Goal: Task Accomplishment & Management: Complete application form

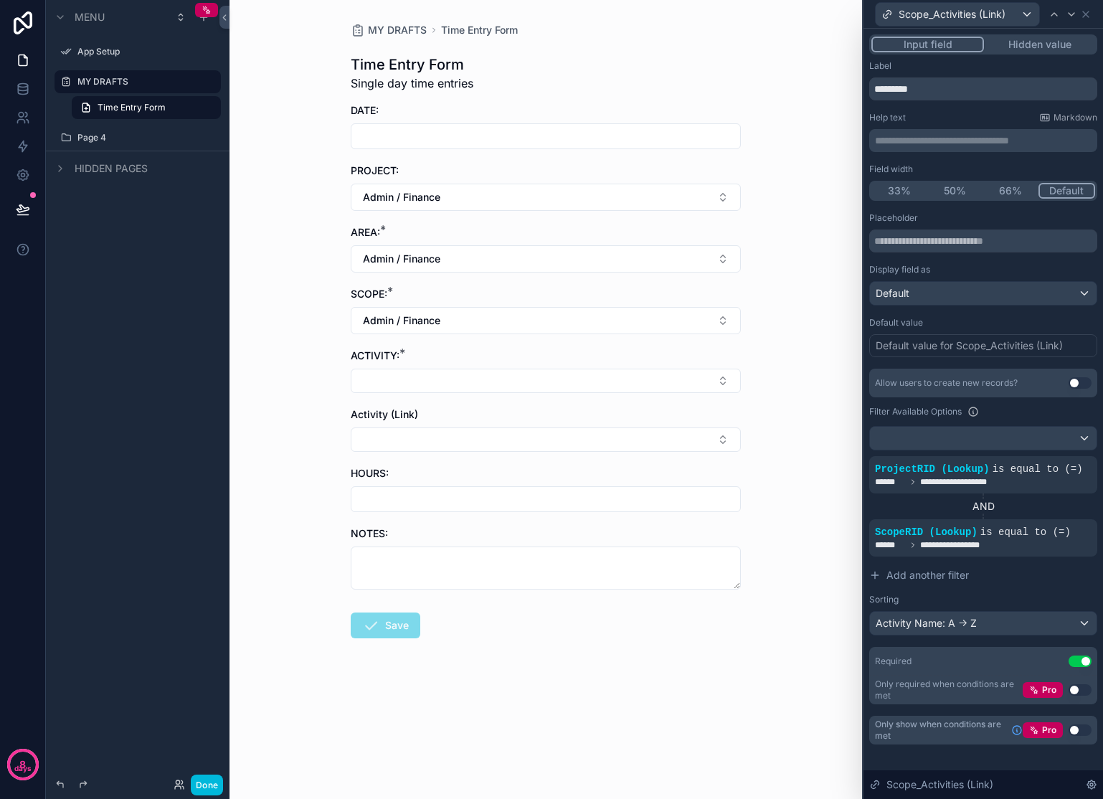
click at [526, 320] on button "Admin / Finance" at bounding box center [546, 320] width 390 height 27
click at [772, 352] on div "MY DRAFTS Time Entry Form Time Entry Form Single day time entries DATE: PROJECT…" at bounding box center [545, 399] width 632 height 799
click at [708, 382] on button "Select Button" at bounding box center [546, 381] width 390 height 24
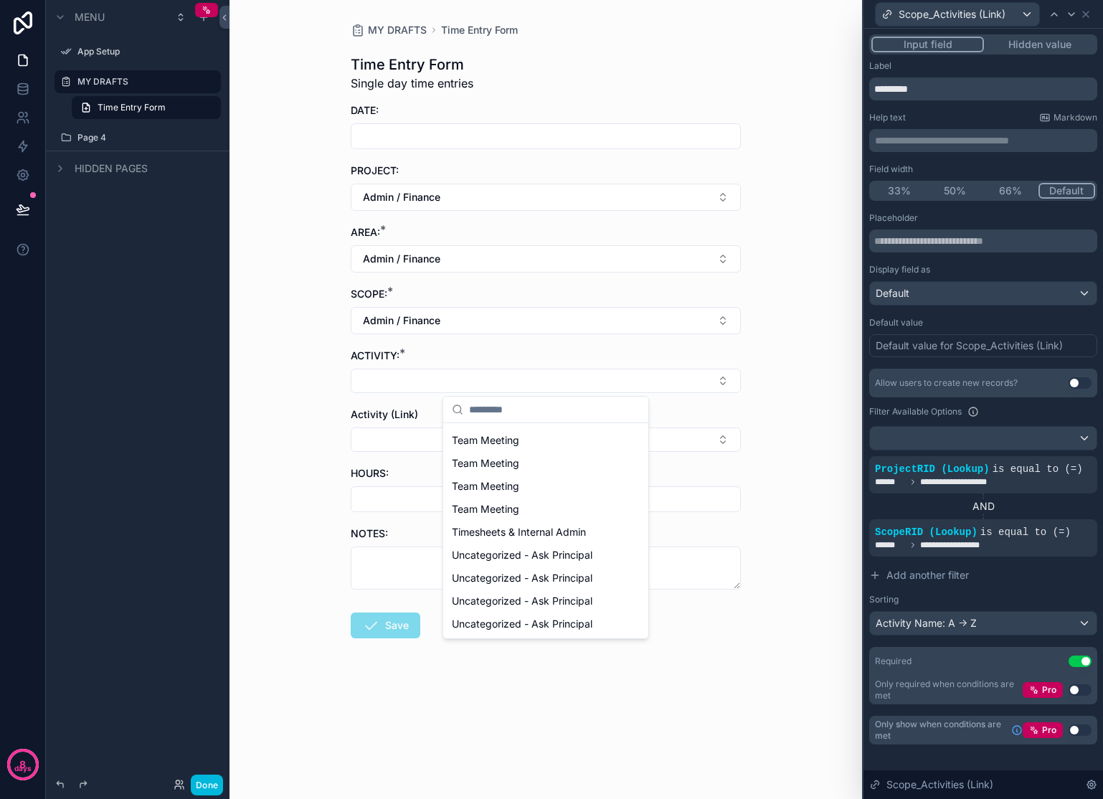
scroll to position [47, 0]
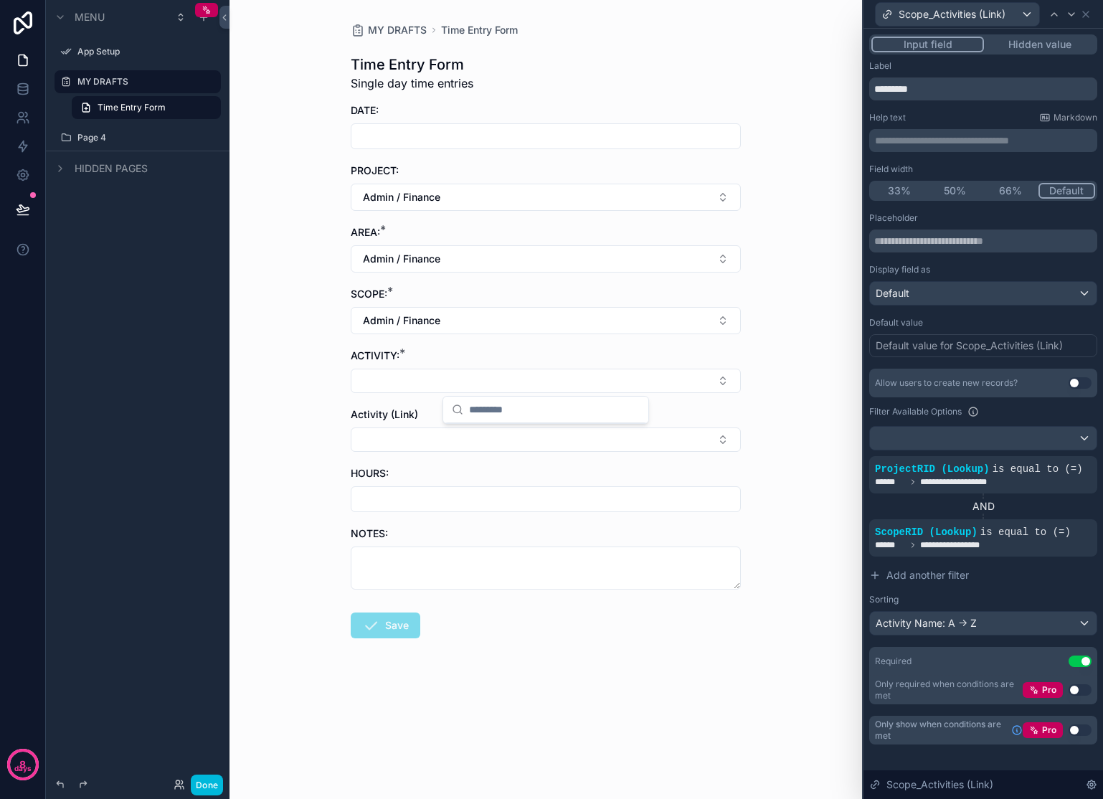
click at [778, 376] on div "MY DRAFTS Time Entry Form Time Entry Form Single day time entries DATE: PROJECT…" at bounding box center [545, 399] width 632 height 799
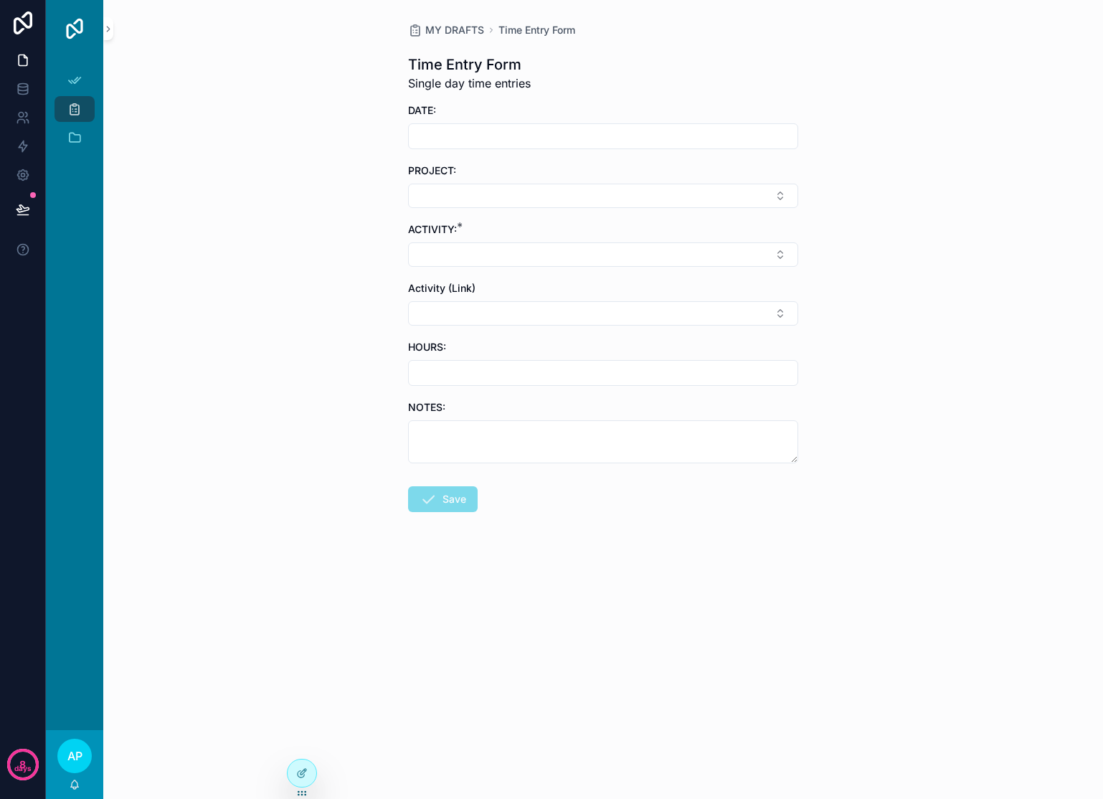
click at [644, 191] on button "Select Button" at bounding box center [603, 196] width 390 height 24
click at [533, 305] on span "Admin / Finance" at bounding box center [547, 312] width 76 height 14
click at [520, 260] on button "Select Button" at bounding box center [603, 257] width 390 height 24
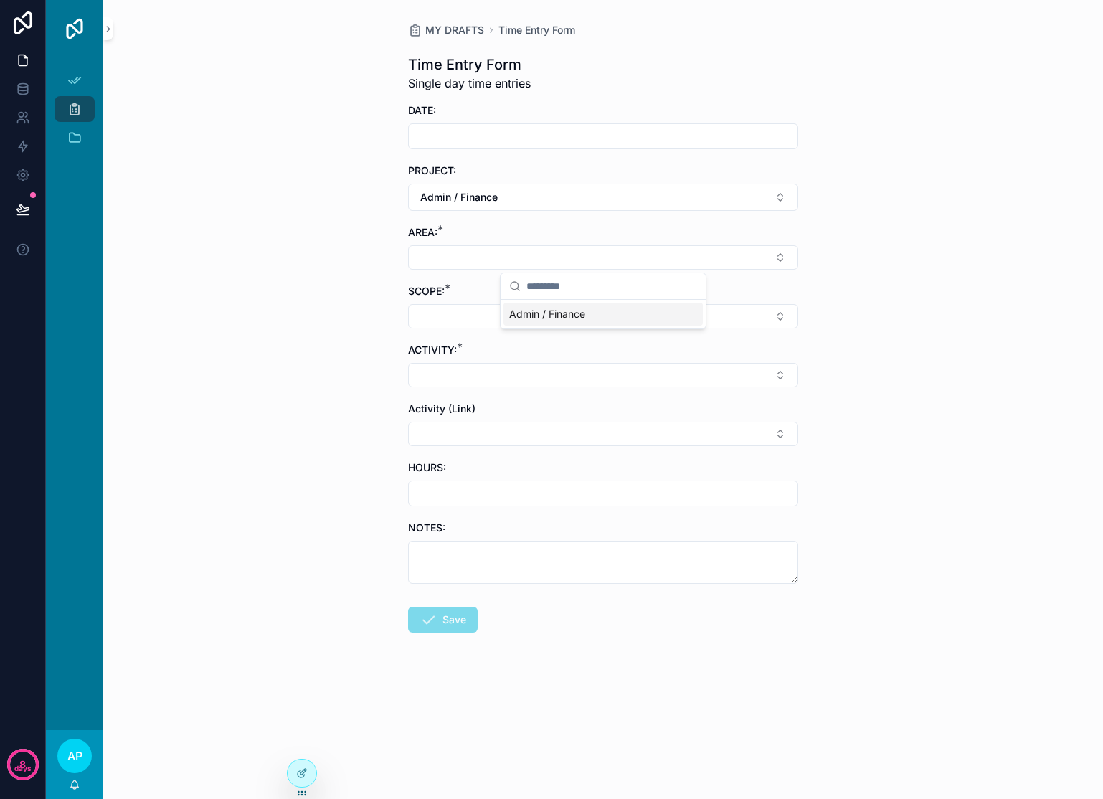
click at [539, 310] on span "Admin / Finance" at bounding box center [547, 314] width 76 height 14
click at [539, 320] on button "Select Button" at bounding box center [603, 319] width 390 height 24
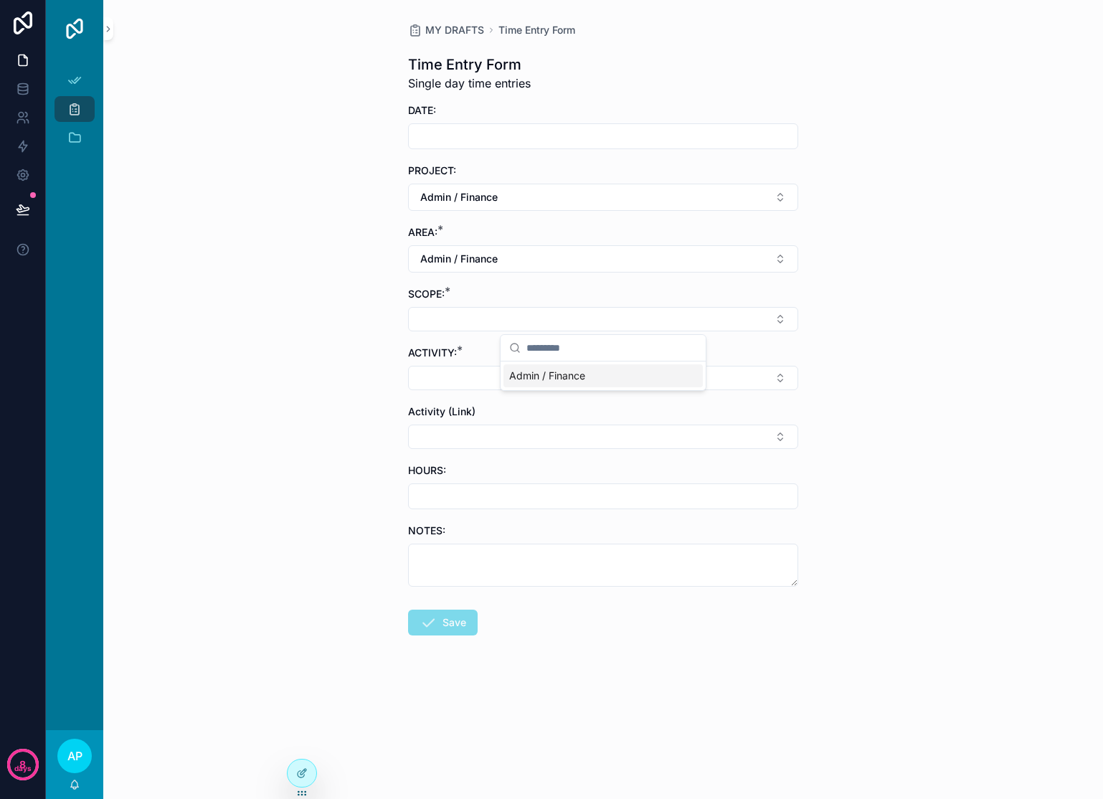
click at [562, 373] on span "Admin / Finance" at bounding box center [547, 376] width 76 height 14
click at [560, 382] on button "Select Button" at bounding box center [603, 381] width 390 height 24
click at [328, 336] on div "MY DRAFTS Time Entry Form Time Entry Form Single day time entries DATE: PROJECT…" at bounding box center [603, 399] width 1000 height 799
click at [307, 771] on icon at bounding box center [301, 772] width 11 height 11
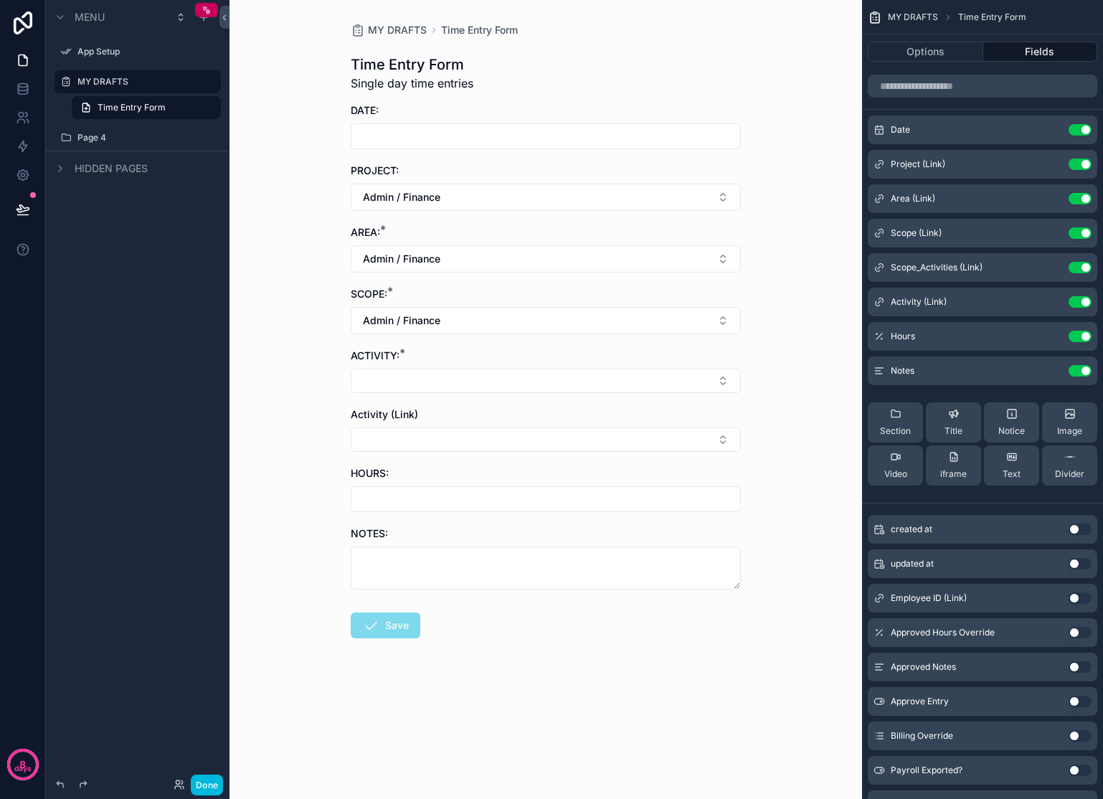
click at [500, 379] on button "Select Button" at bounding box center [546, 381] width 390 height 24
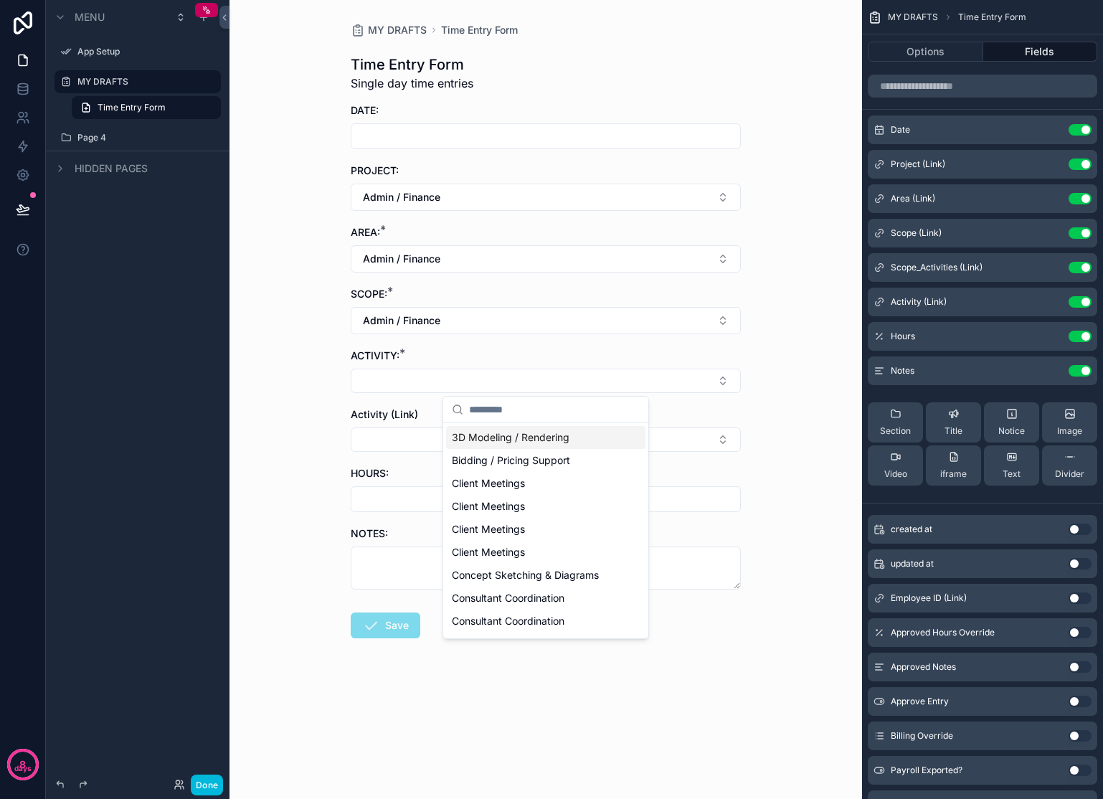
click at [774, 378] on div "MY DRAFTS Time Entry Form Time Entry Form Single day time entries DATE: PROJECT…" at bounding box center [545, 399] width 632 height 799
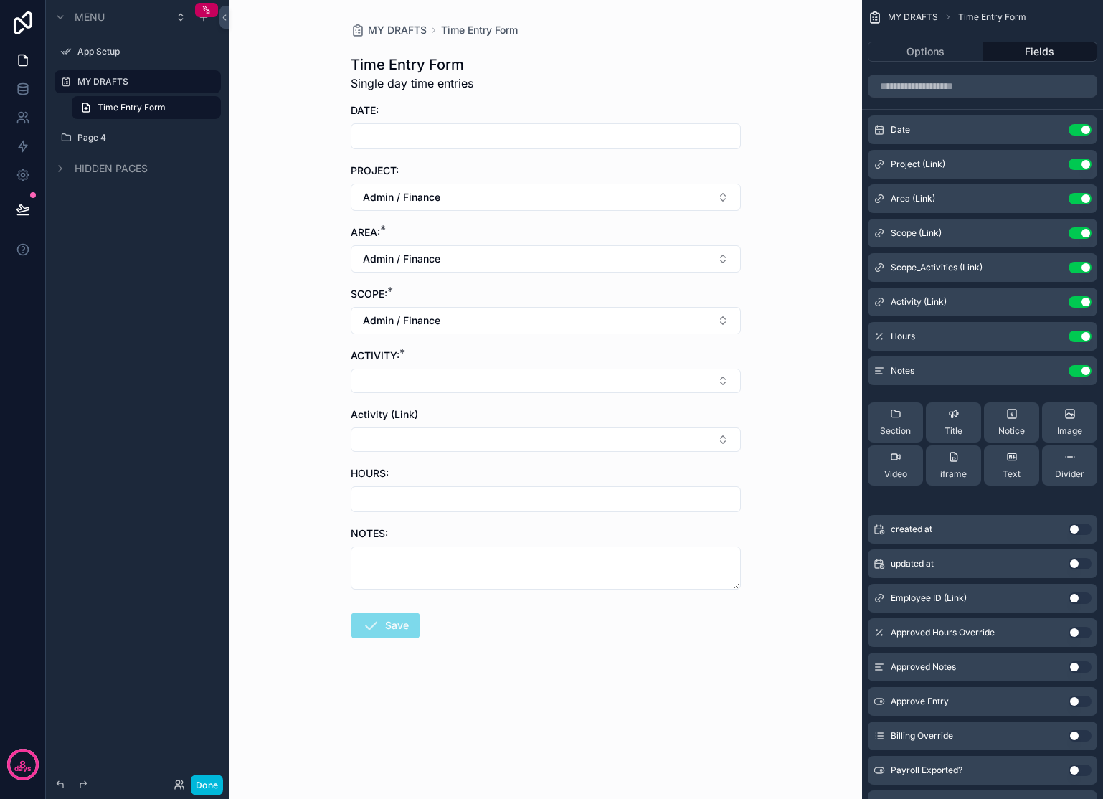
click at [722, 446] on button "Select Button" at bounding box center [546, 439] width 390 height 24
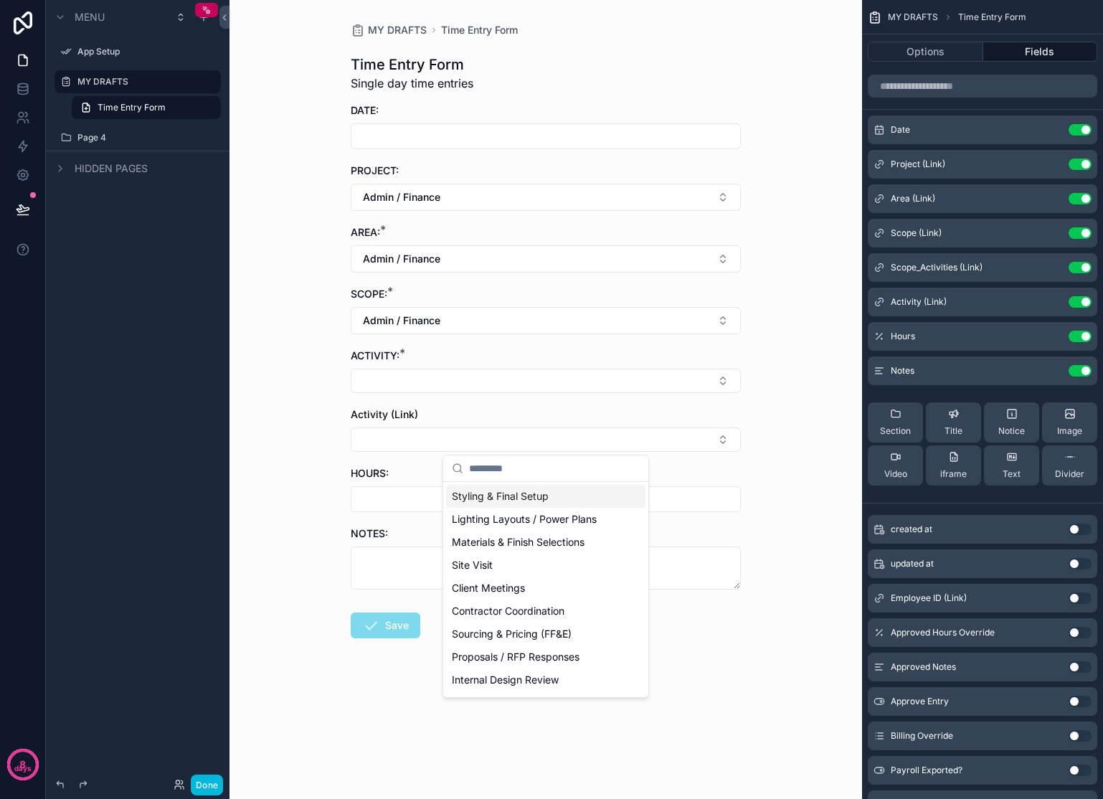
click at [779, 438] on div "MY DRAFTS Time Entry Form Time Entry Form Single day time entries DATE: PROJECT…" at bounding box center [545, 399] width 632 height 799
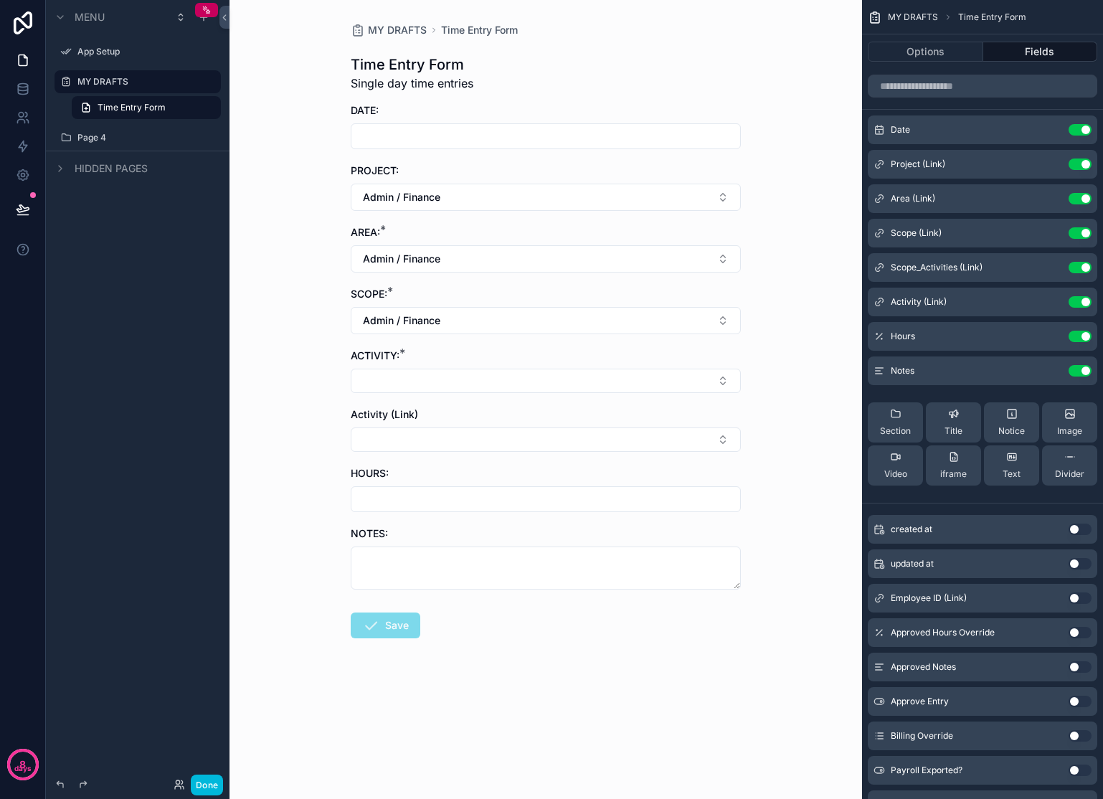
click at [0, 0] on icon "scrollable content" at bounding box center [0, 0] width 0 height 0
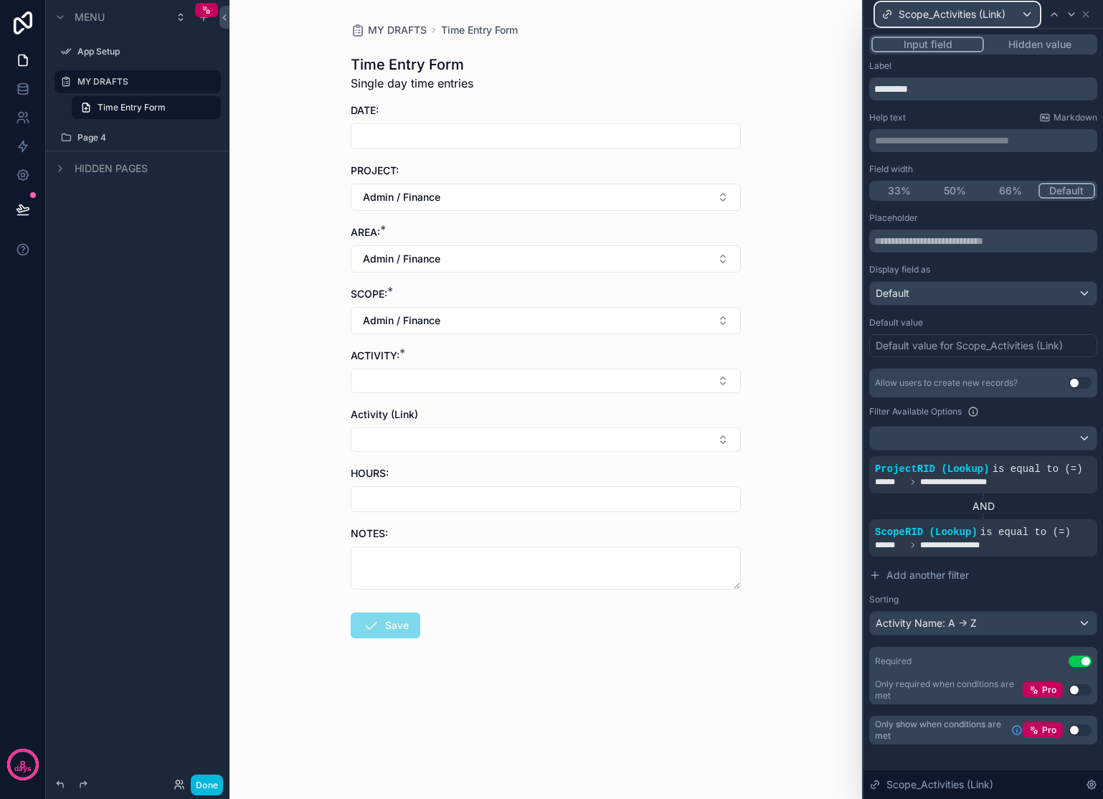
click at [973, 14] on span "Scope_Activities (Link)" at bounding box center [952, 14] width 107 height 14
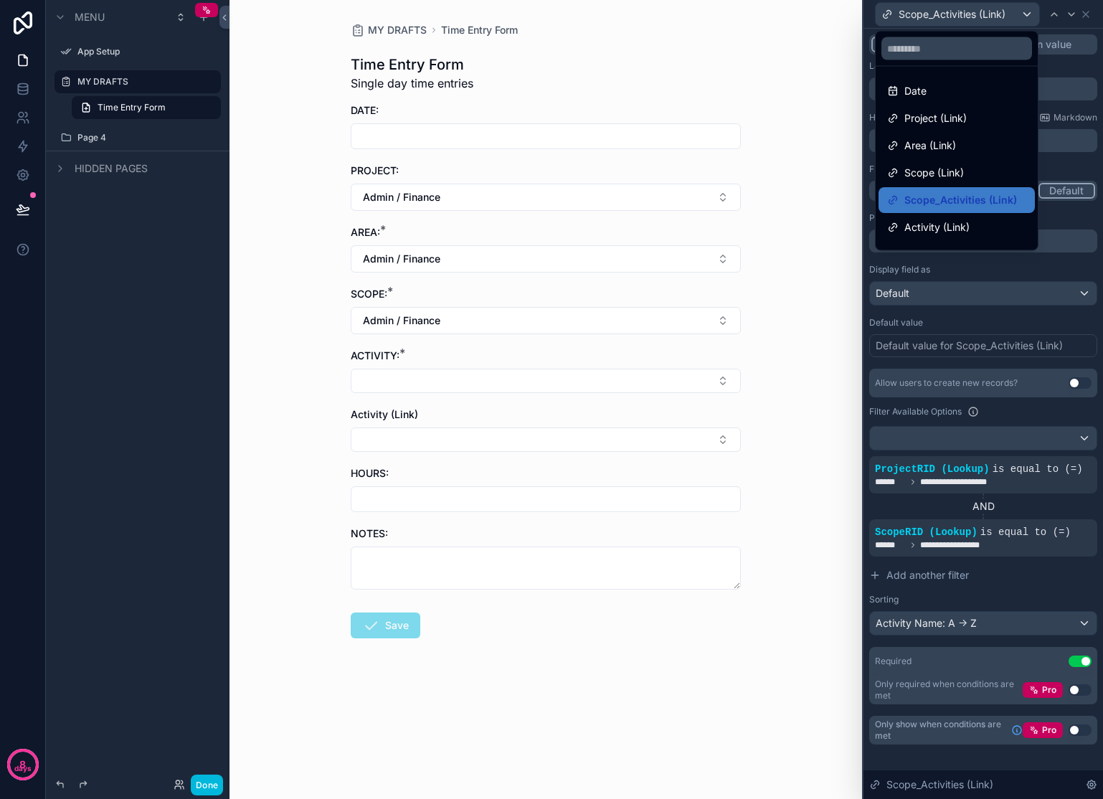
click at [953, 223] on span "Activity (Link)" at bounding box center [936, 227] width 65 height 17
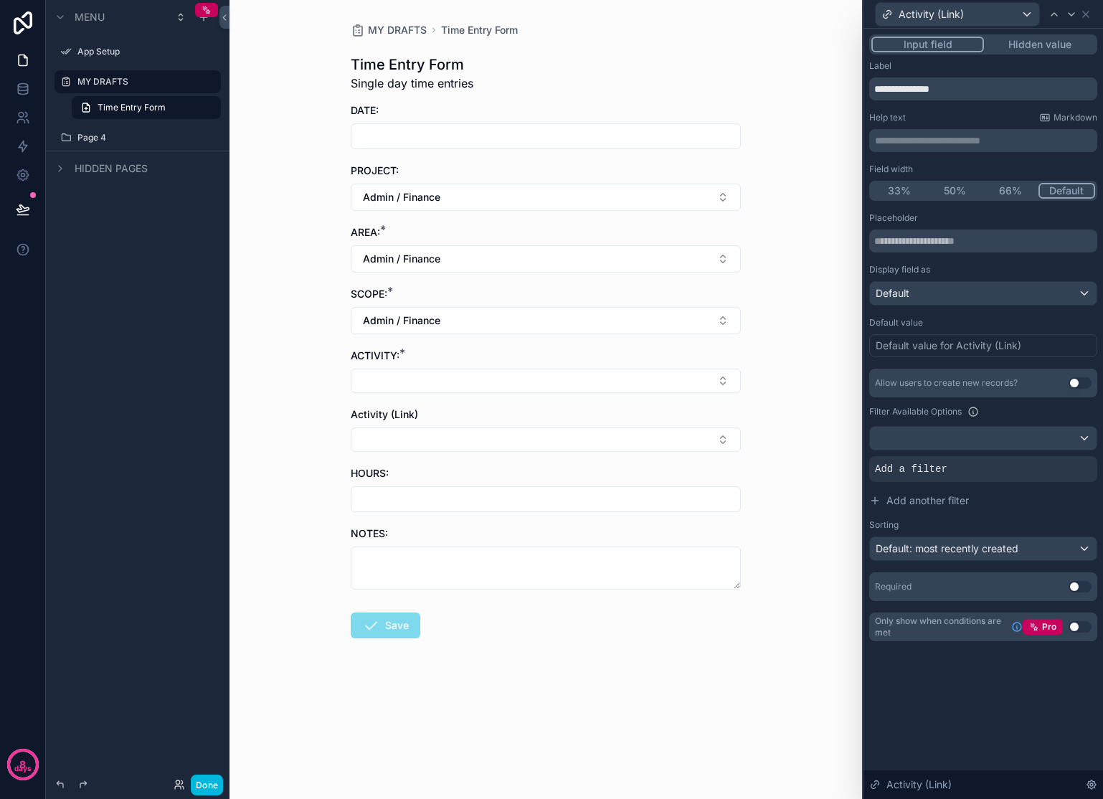
click at [786, 393] on div "MY DRAFTS Time Entry Form Time Entry Form Single day time entries DATE: PROJECT…" at bounding box center [545, 399] width 632 height 799
click at [704, 385] on button "Select Button" at bounding box center [546, 381] width 390 height 24
drag, startPoint x: 665, startPoint y: 641, endPoint x: 655, endPoint y: 476, distance: 165.2
click at [655, 476] on form "DATE: PROJECT: Admin / Finance AREA: * Admin / Finance SCOPE: * Admin / Finance…" at bounding box center [546, 416] width 390 height 627
click at [846, 358] on div "MY DRAFTS Time Entry Form Time Entry Form Single day time entries DATE: PROJECT…" at bounding box center [545, 399] width 632 height 799
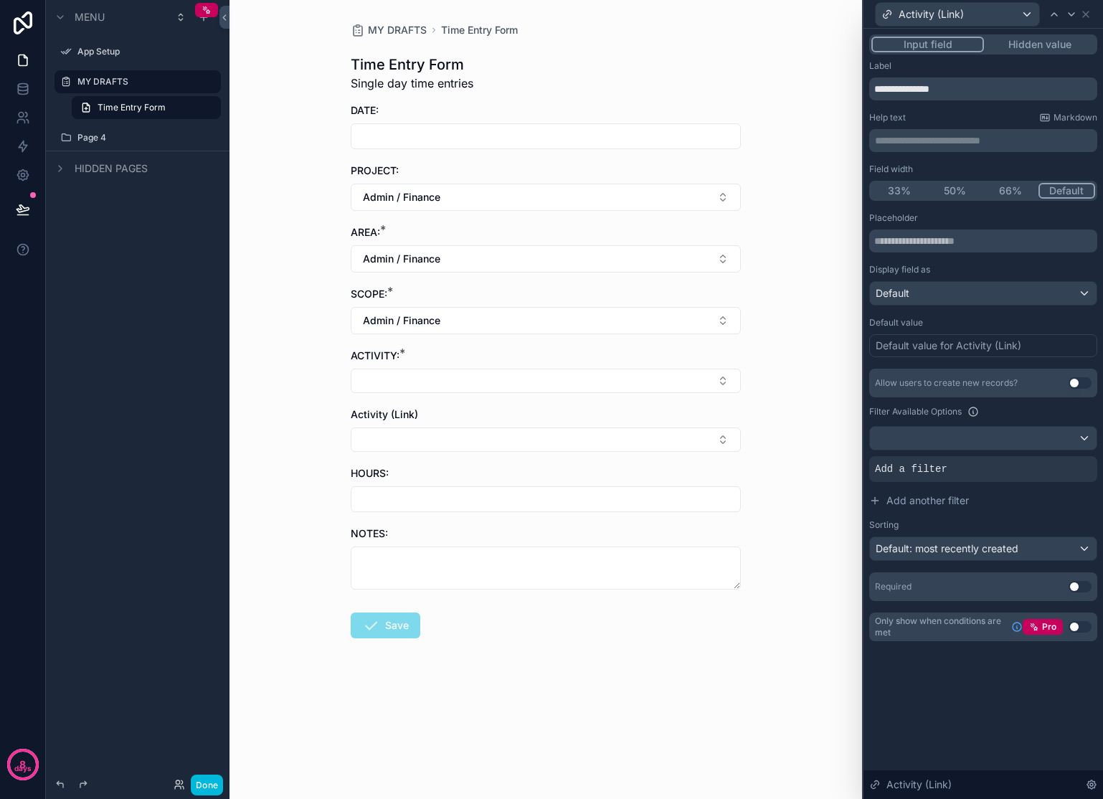
click at [950, 380] on div "Allow users to create new records?" at bounding box center [946, 382] width 143 height 11
click at [1049, 461] on div "Add a filter" at bounding box center [983, 469] width 228 height 26
click at [0, 0] on icon at bounding box center [0, 0] width 0 height 0
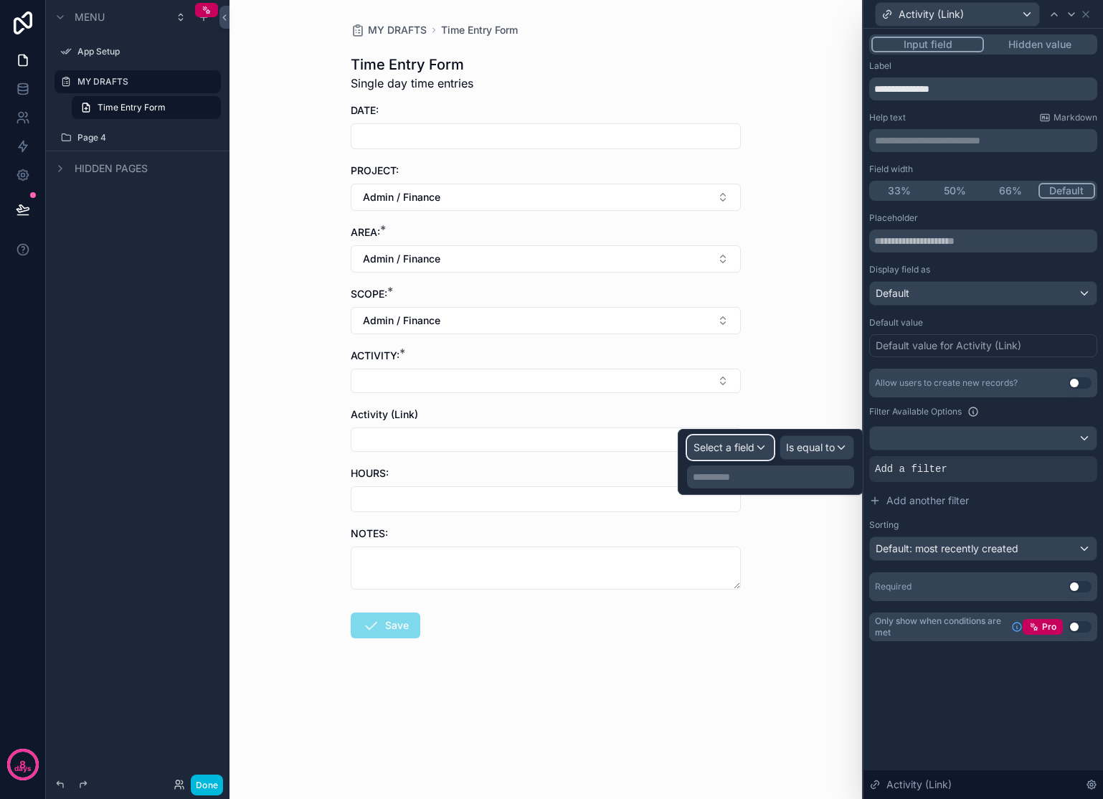
click at [756, 443] on div "Select a field" at bounding box center [730, 447] width 85 height 23
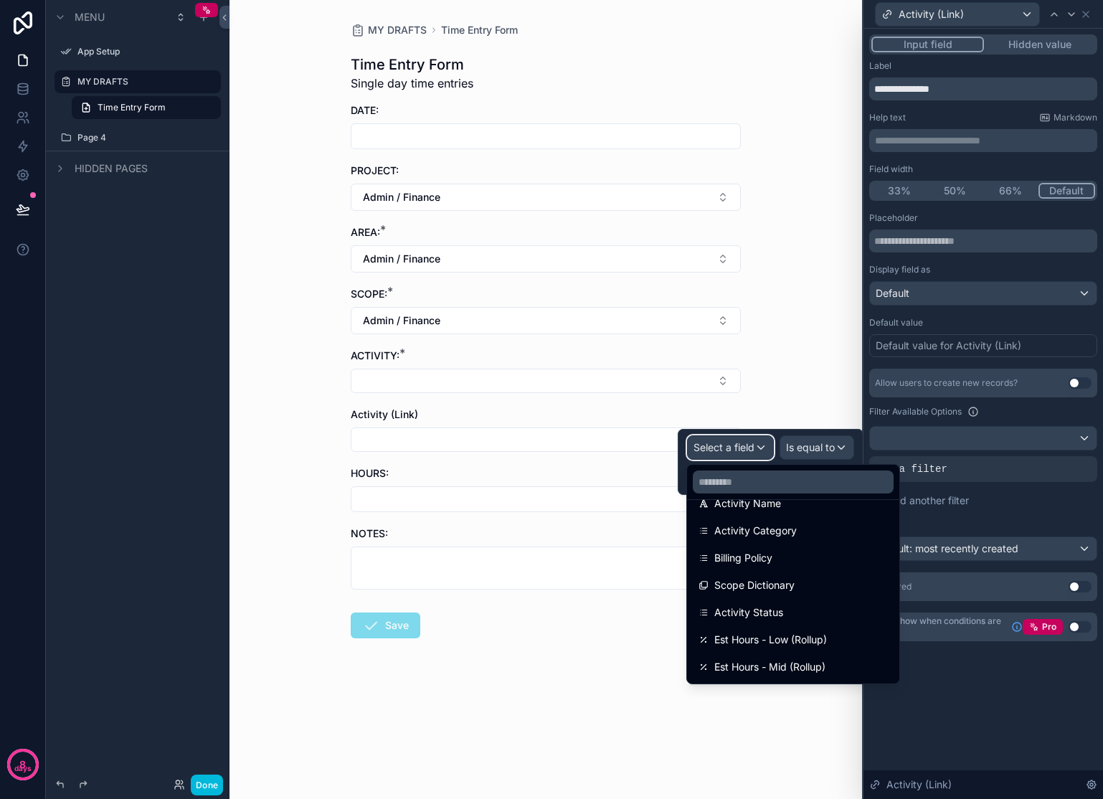
scroll to position [189, 0]
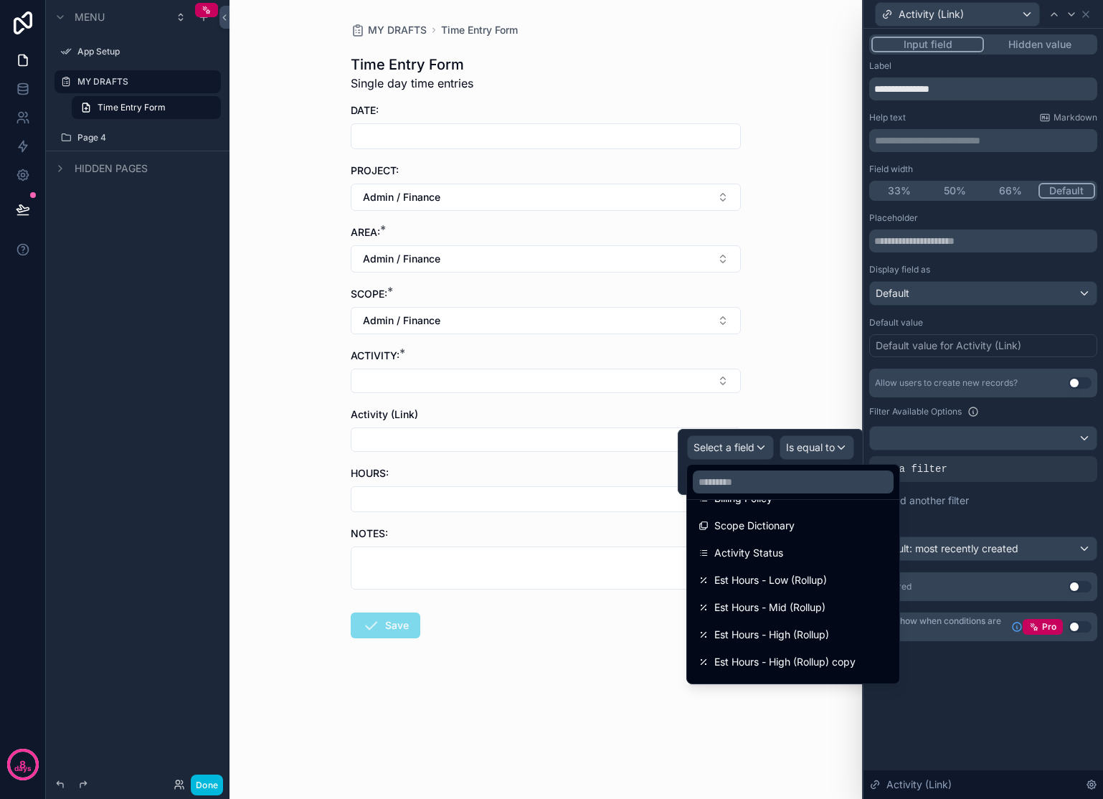
click at [810, 521] on div "Scope Dictionary" at bounding box center [792, 525] width 189 height 17
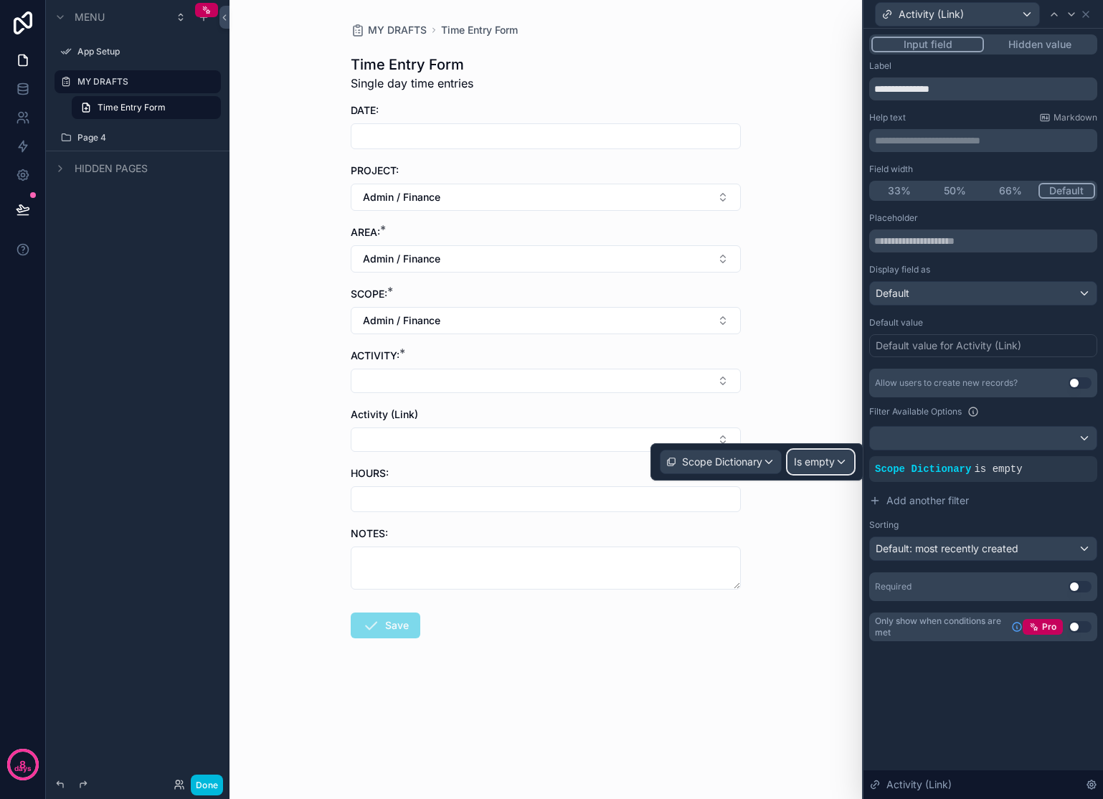
click at [820, 470] on div "Is empty" at bounding box center [820, 461] width 65 height 23
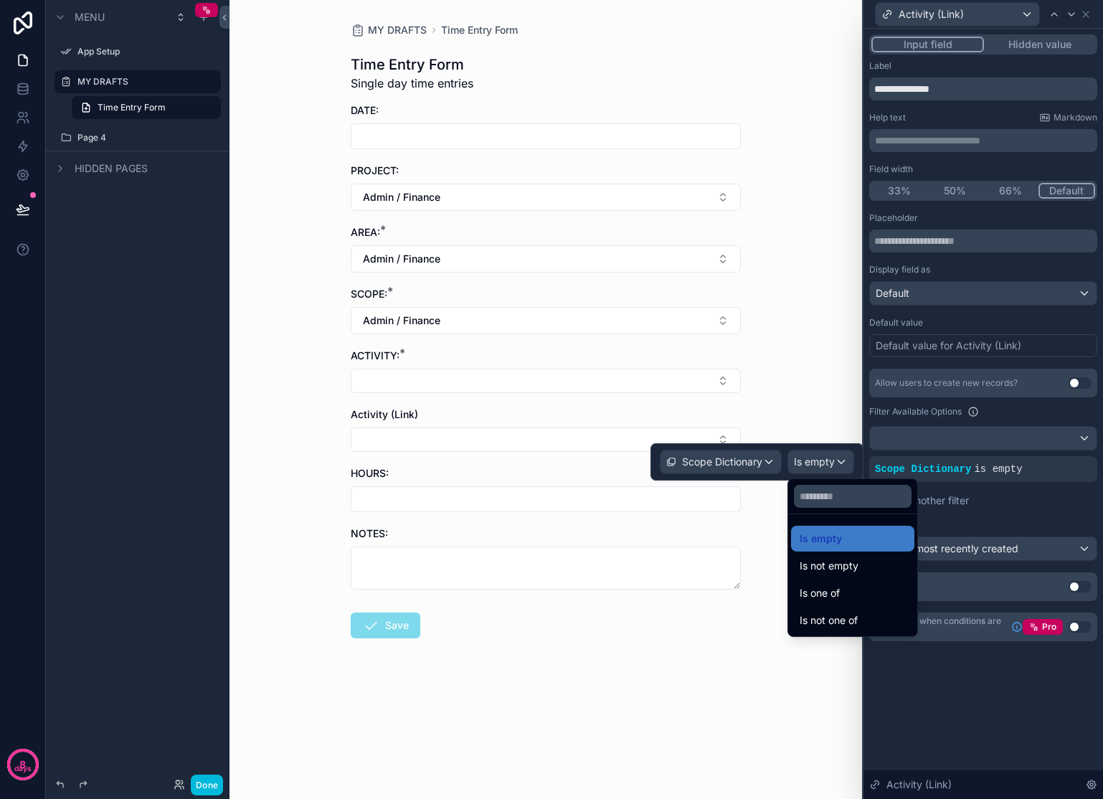
click at [856, 592] on div "Is one of" at bounding box center [853, 592] width 106 height 17
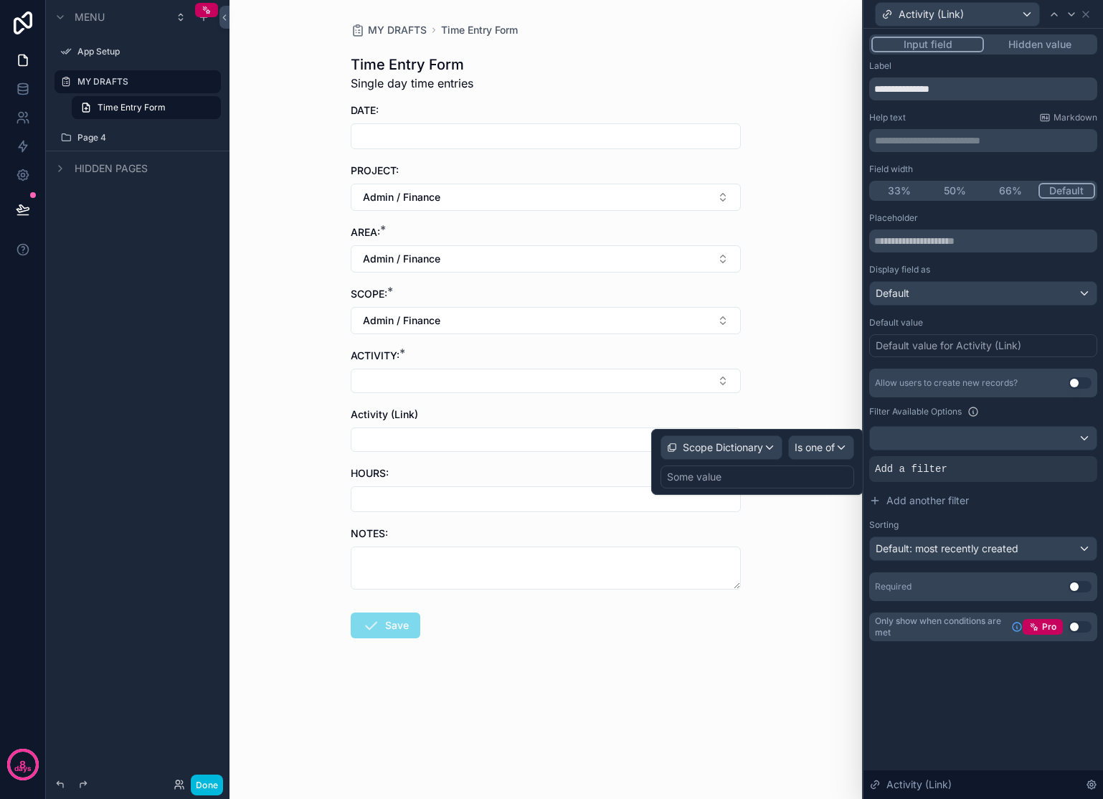
click at [797, 475] on div "Some value" at bounding box center [757, 476] width 194 height 23
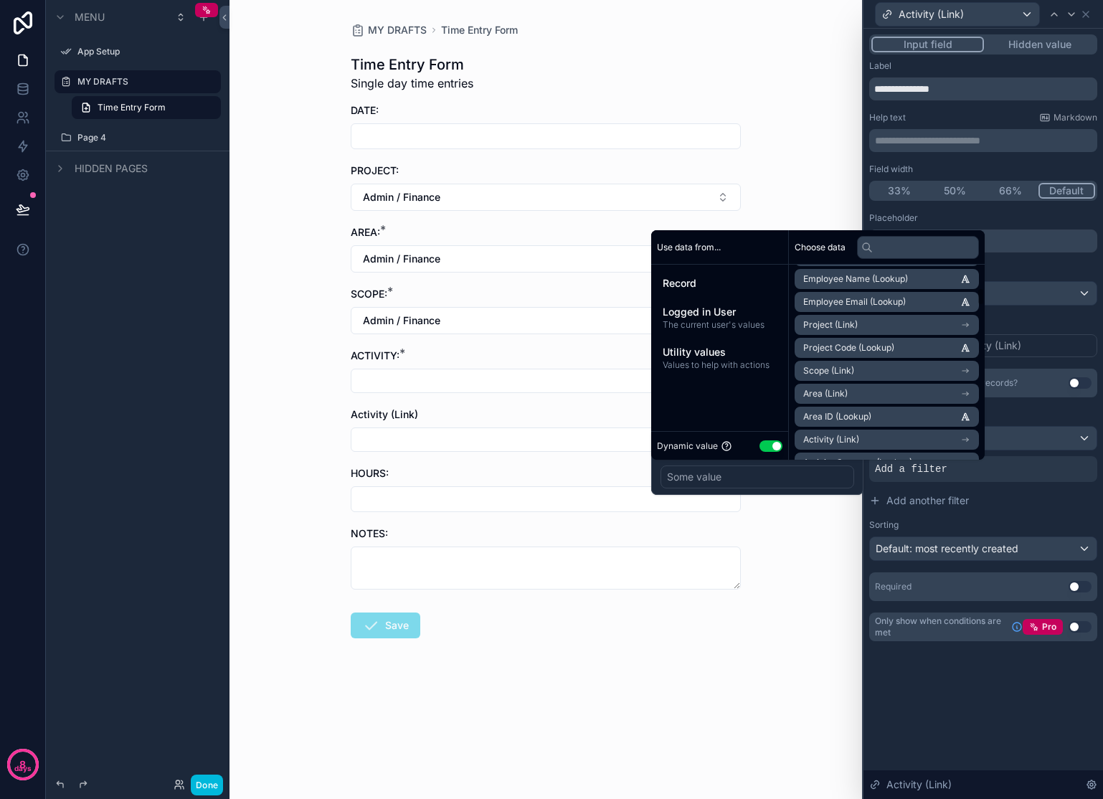
scroll to position [259, 0]
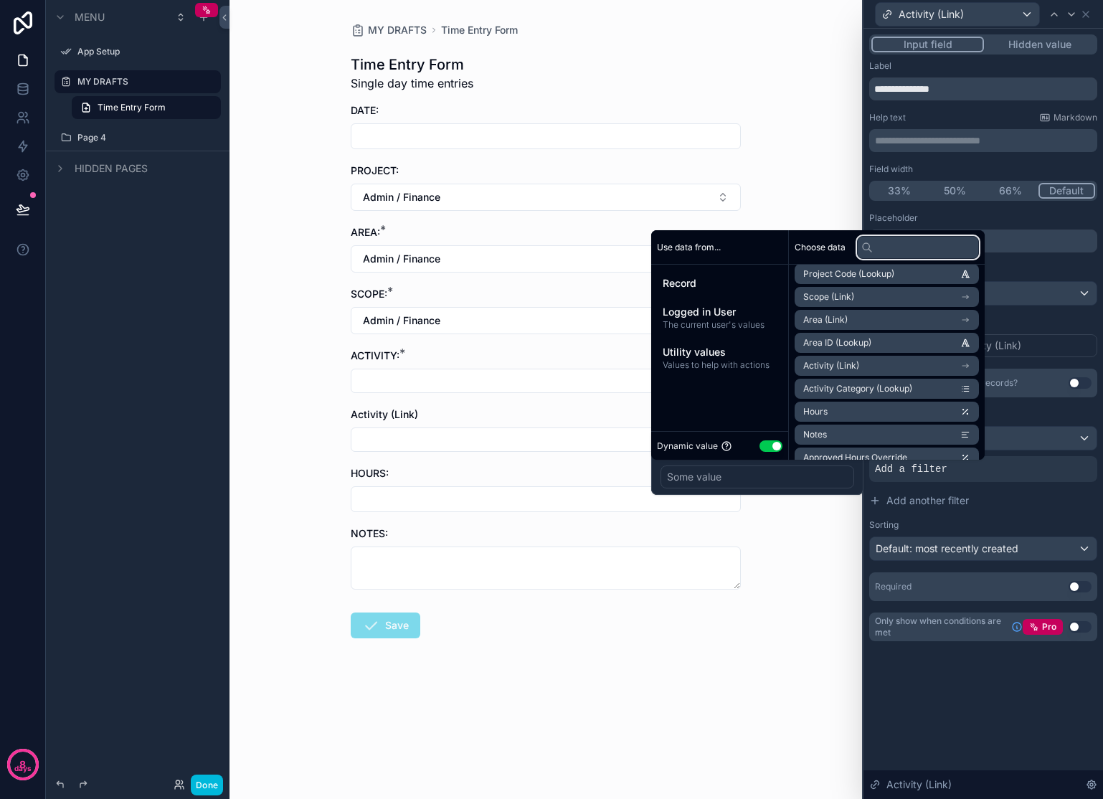
click at [917, 252] on input "text" at bounding box center [918, 247] width 122 height 23
type input "*"
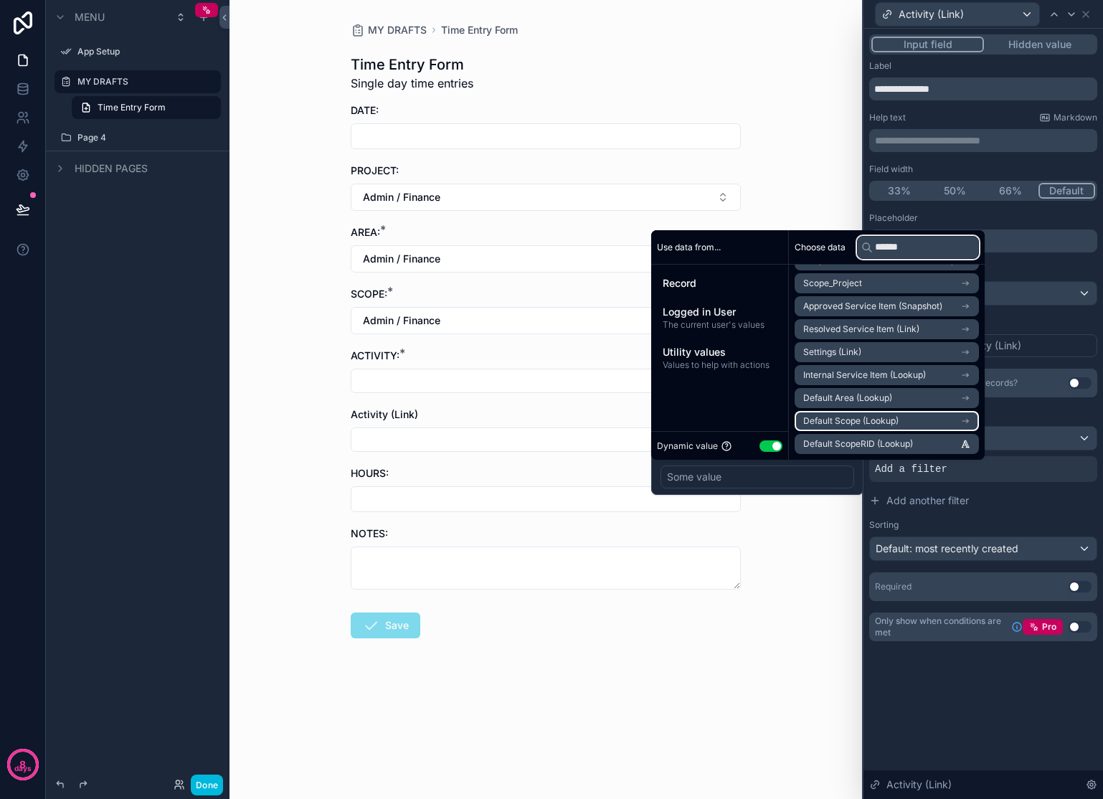
type input "******"
click at [909, 420] on li "Default Scope (Lookup)" at bounding box center [887, 421] width 184 height 20
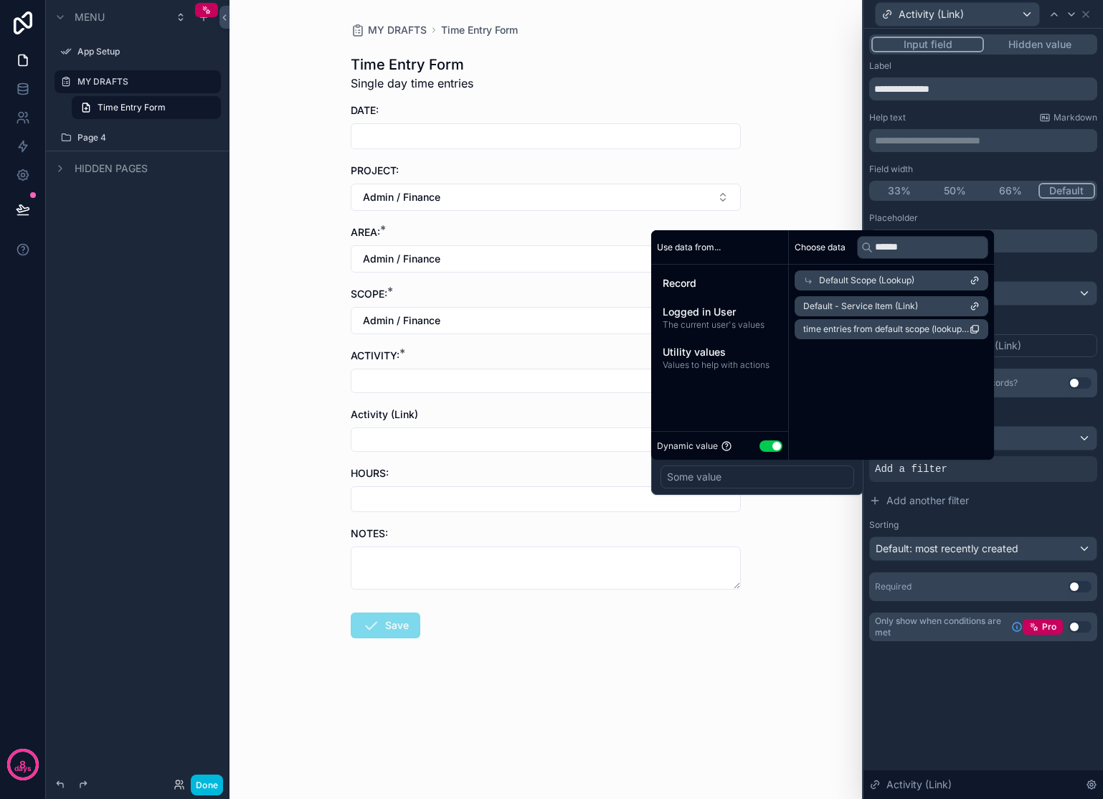
scroll to position [0, 0]
click at [726, 288] on span "Record" at bounding box center [720, 283] width 114 height 14
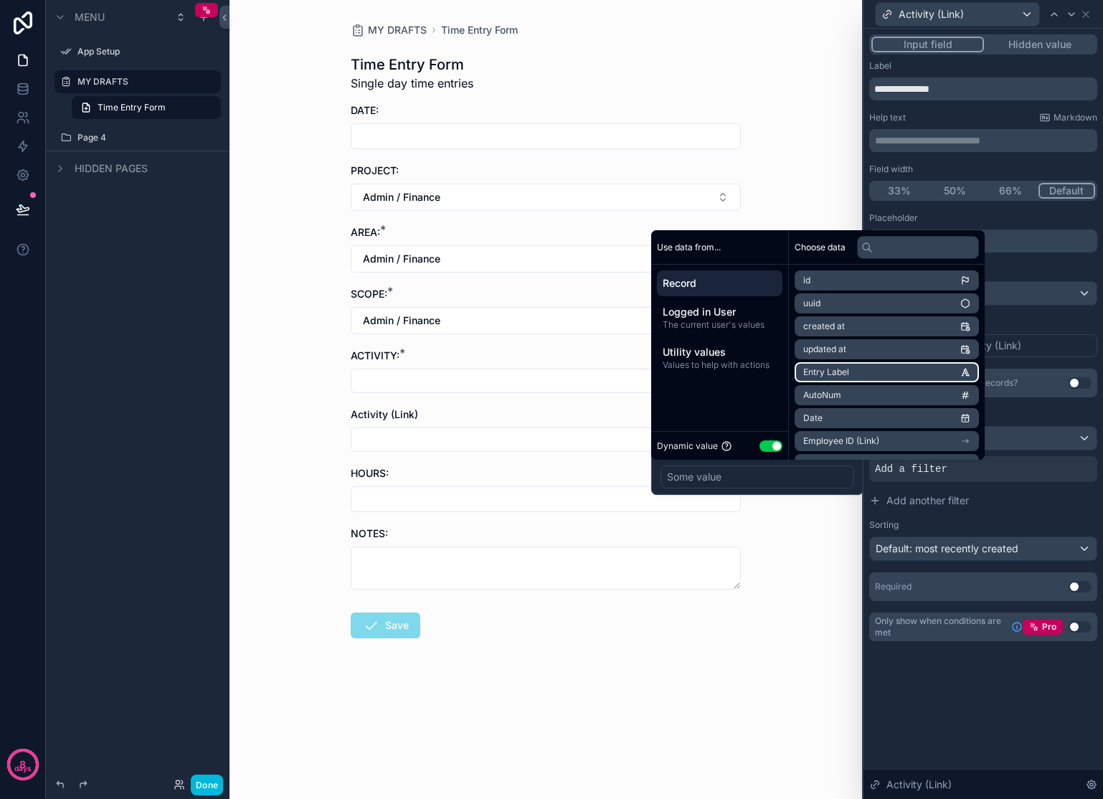
scroll to position [163, 0]
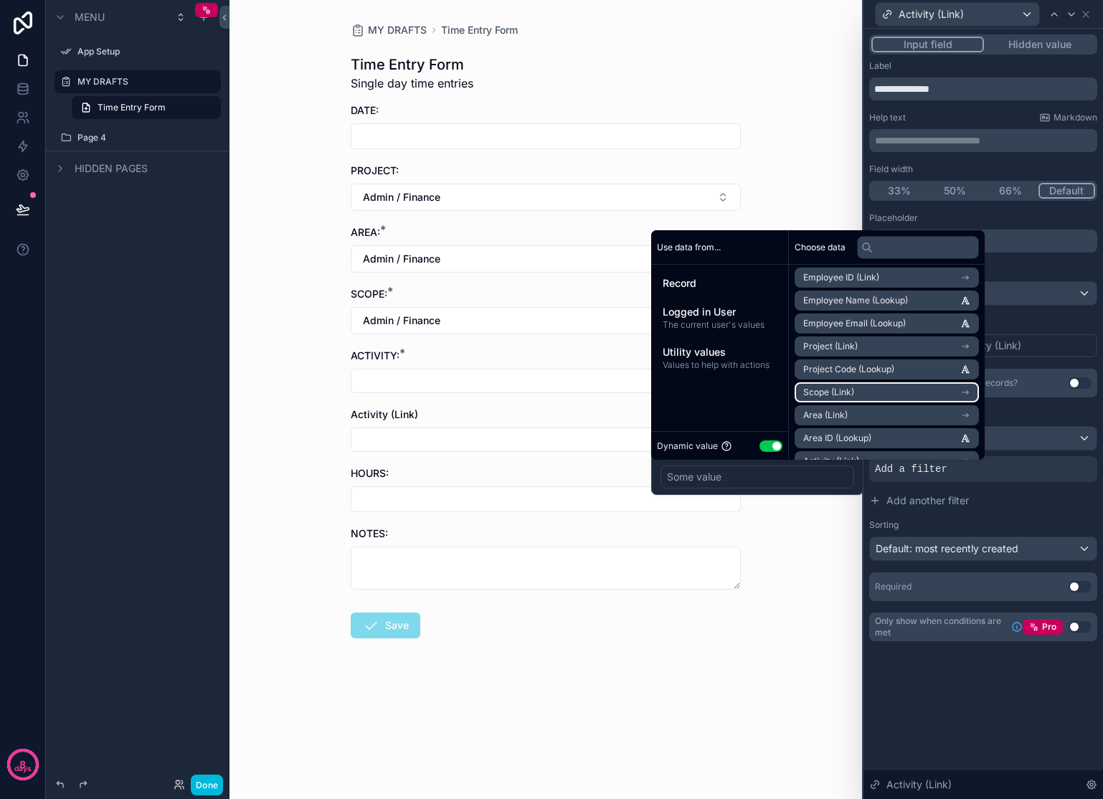
click at [928, 389] on li "Scope (Link)" at bounding box center [887, 392] width 184 height 20
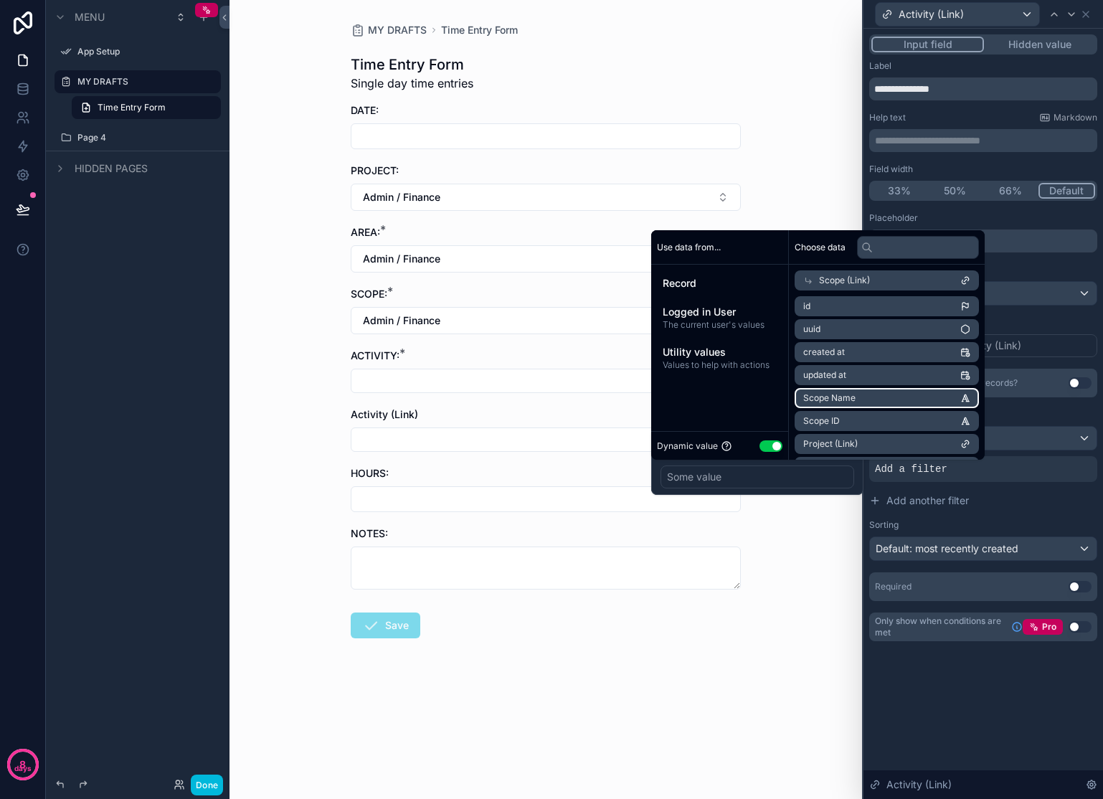
click at [911, 396] on li "Scope Name" at bounding box center [887, 398] width 184 height 20
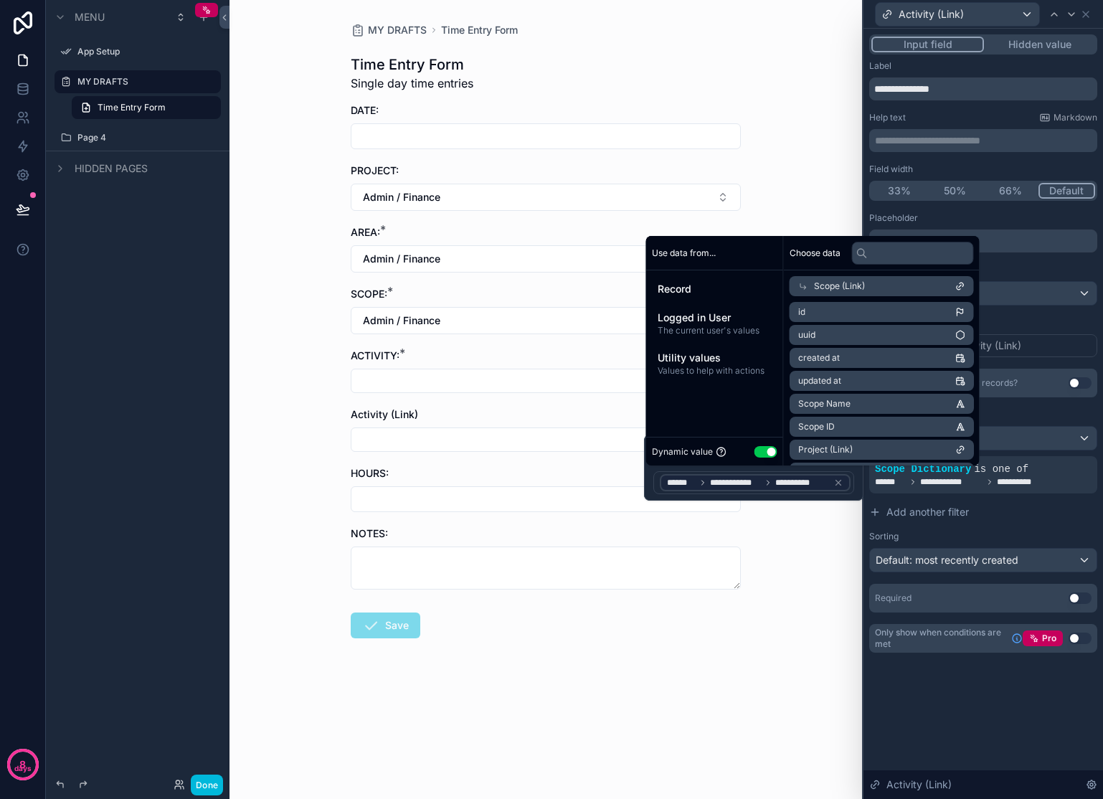
click at [795, 602] on div "MY DRAFTS Time Entry Form Time Entry Form Single day time entries DATE: PROJECT…" at bounding box center [545, 399] width 632 height 799
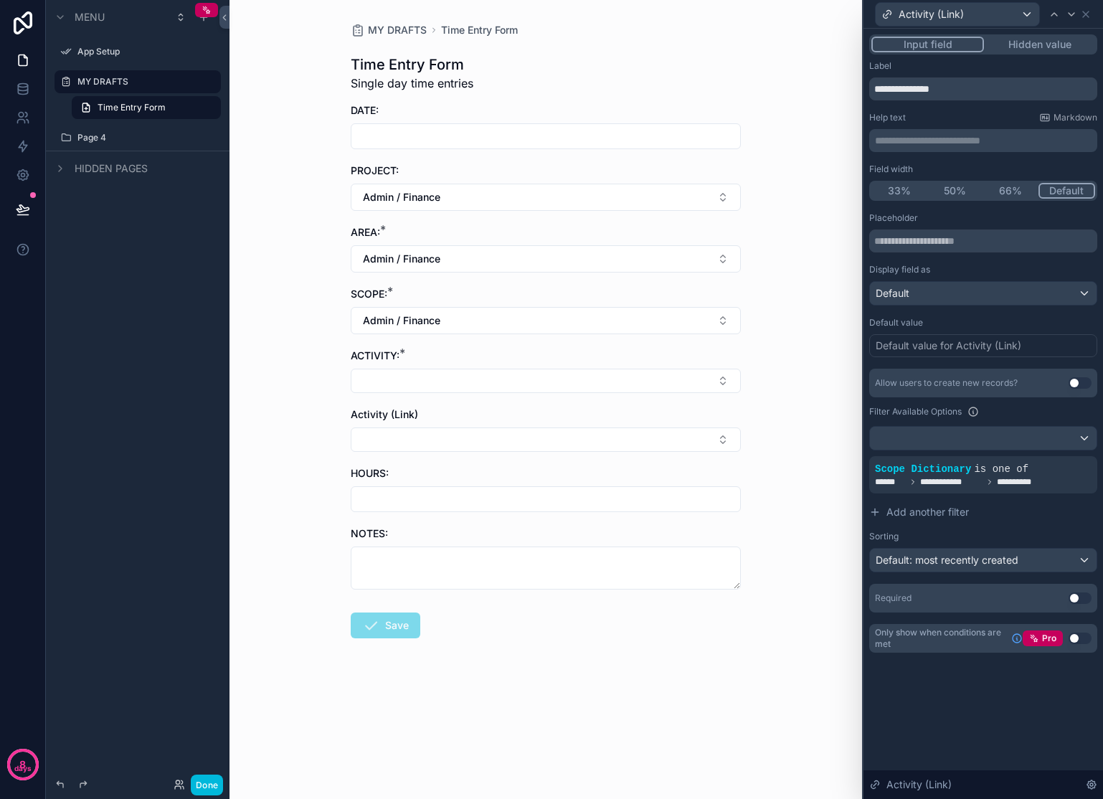
click at [529, 429] on button "Select Button" at bounding box center [546, 439] width 390 height 24
click at [805, 389] on div "MY DRAFTS Time Entry Form Time Entry Form Single day time entries DATE: PROJECT…" at bounding box center [545, 399] width 632 height 799
click at [718, 321] on button "Admin / Finance" at bounding box center [546, 320] width 390 height 27
click at [788, 365] on div "MY DRAFTS Time Entry Form Time Entry Form Single day time entries DATE: PROJECT…" at bounding box center [545, 399] width 632 height 799
click at [688, 442] on button "Select Button" at bounding box center [546, 439] width 390 height 24
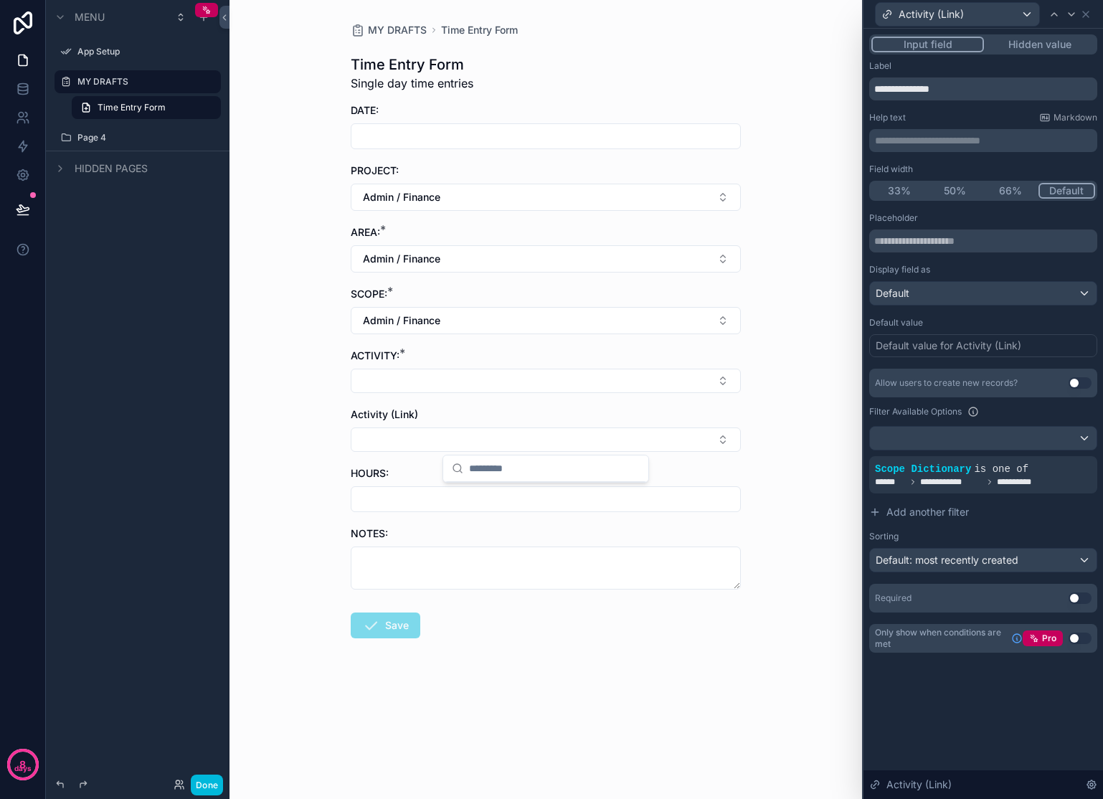
click at [775, 448] on div "MY DRAFTS Time Entry Form Time Entry Form Single day time entries DATE: PROJECT…" at bounding box center [545, 399] width 632 height 799
click at [534, 385] on button "Select Button" at bounding box center [546, 381] width 390 height 24
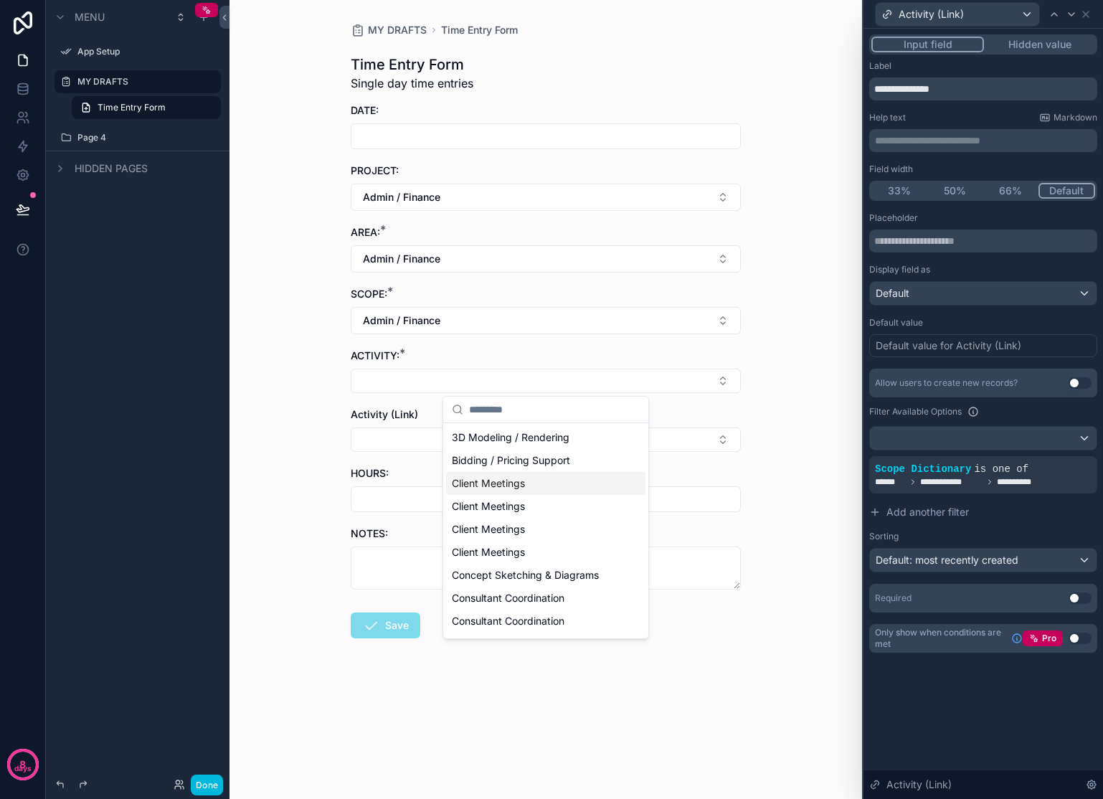
click at [822, 361] on div "MY DRAFTS Time Entry Form Time Entry Form Single day time entries DATE: PROJECT…" at bounding box center [545, 399] width 632 height 799
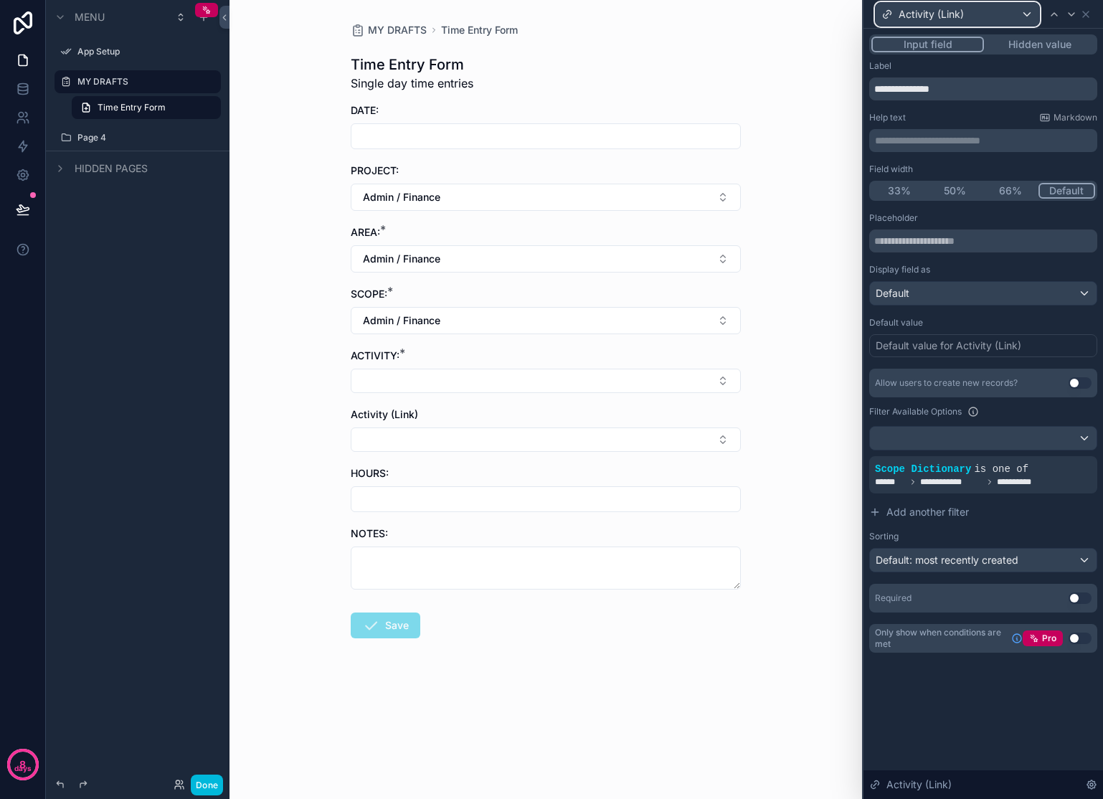
click at [963, 16] on span "Activity (Link)" at bounding box center [931, 14] width 65 height 14
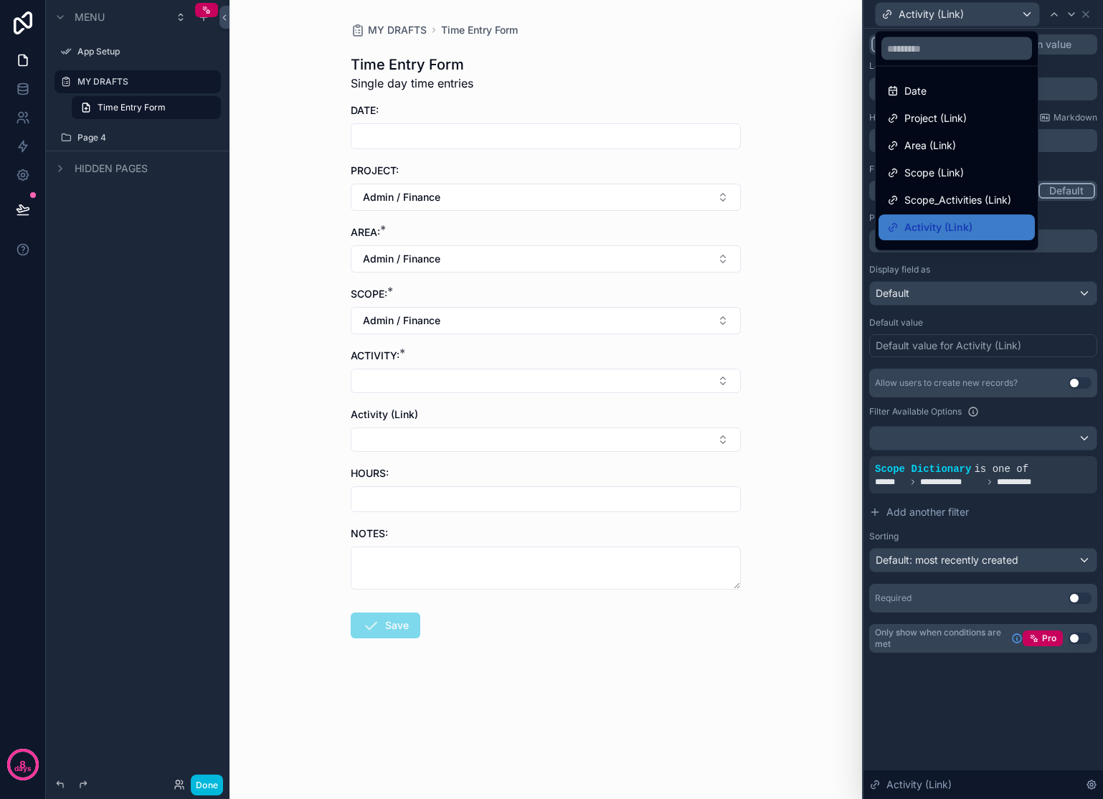
click at [977, 204] on span "Scope_Activities (Link)" at bounding box center [957, 199] width 107 height 17
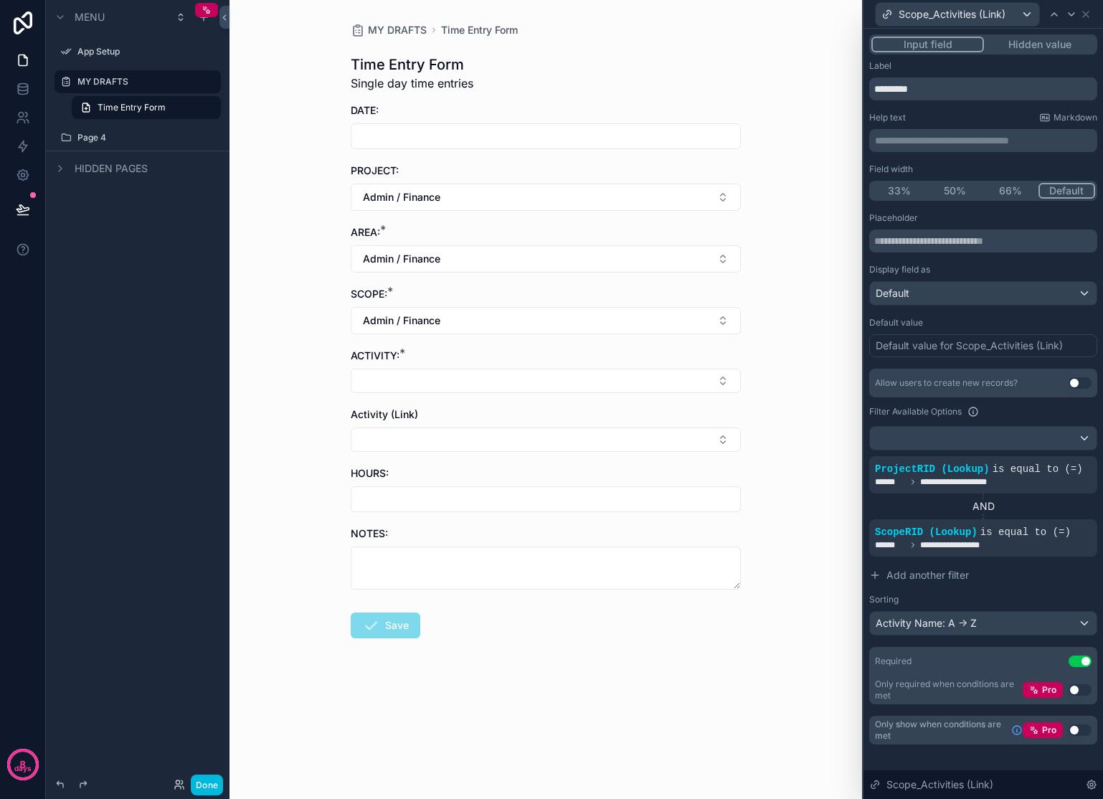
click at [0, 0] on icon at bounding box center [0, 0] width 0 height 0
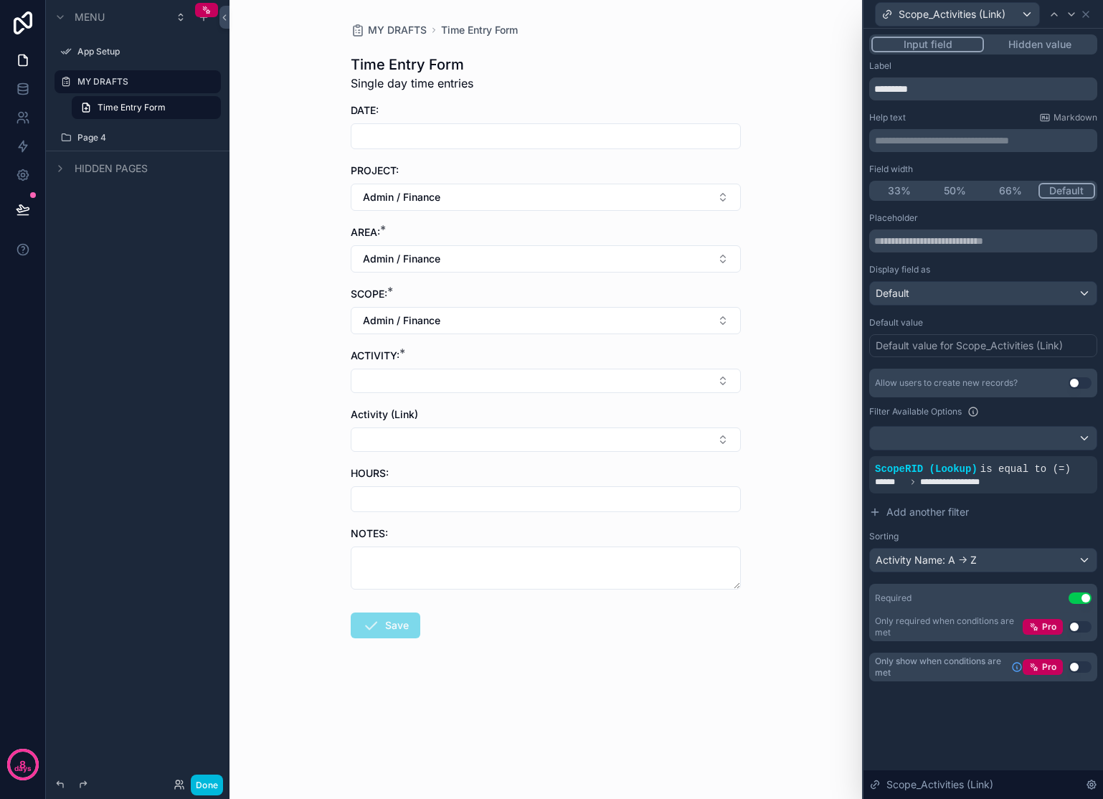
click at [513, 381] on button "Select Button" at bounding box center [546, 381] width 390 height 24
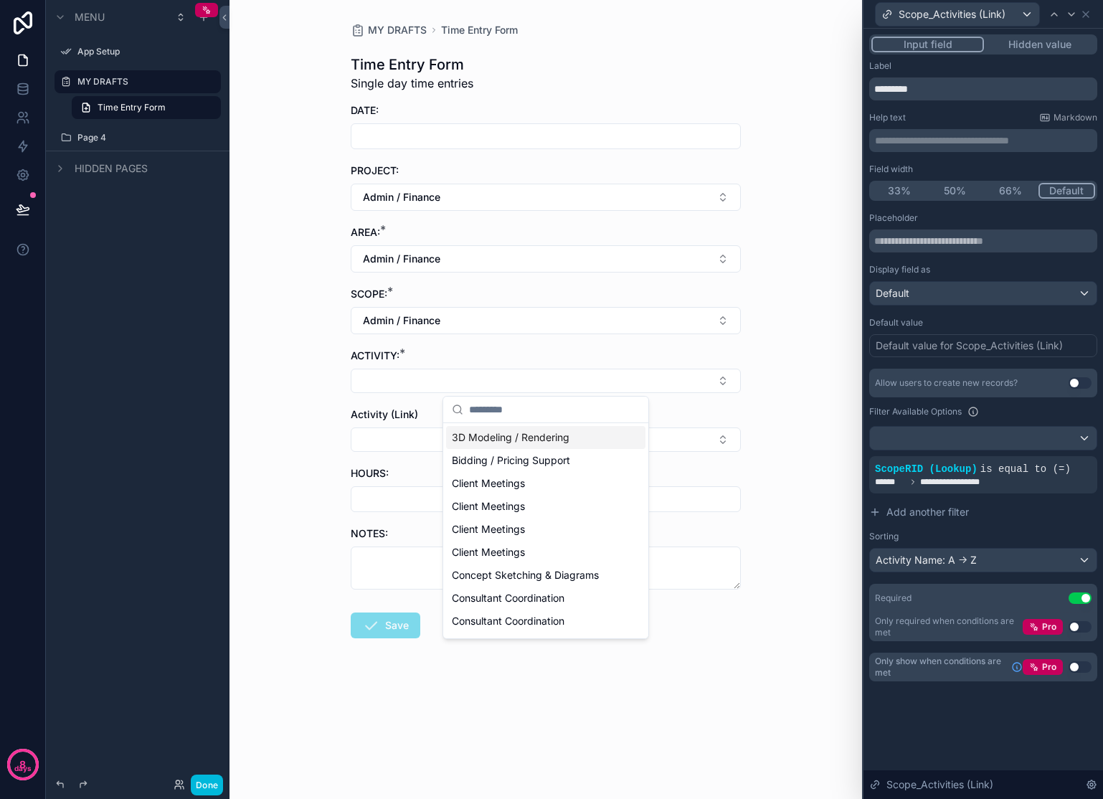
click at [790, 414] on div "MY DRAFTS Time Entry Form Time Entry Form Single day time entries DATE: PROJECT…" at bounding box center [545, 399] width 632 height 799
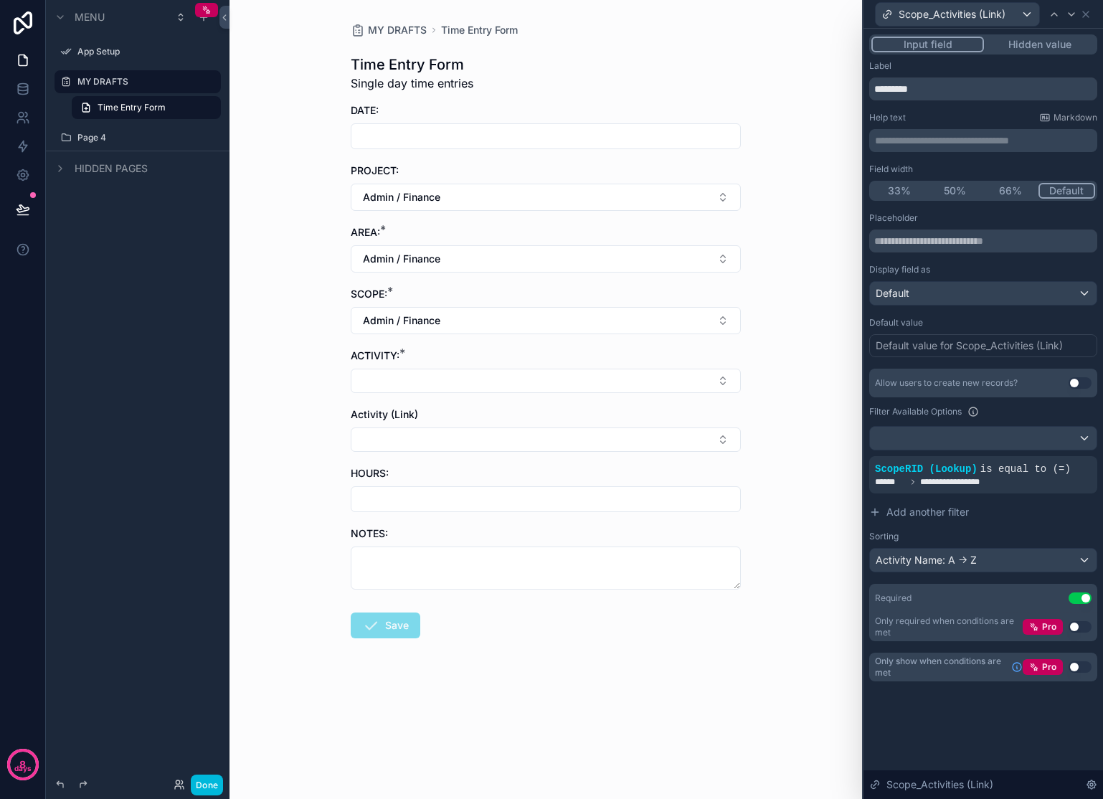
click at [0, 0] on icon at bounding box center [0, 0] width 0 height 0
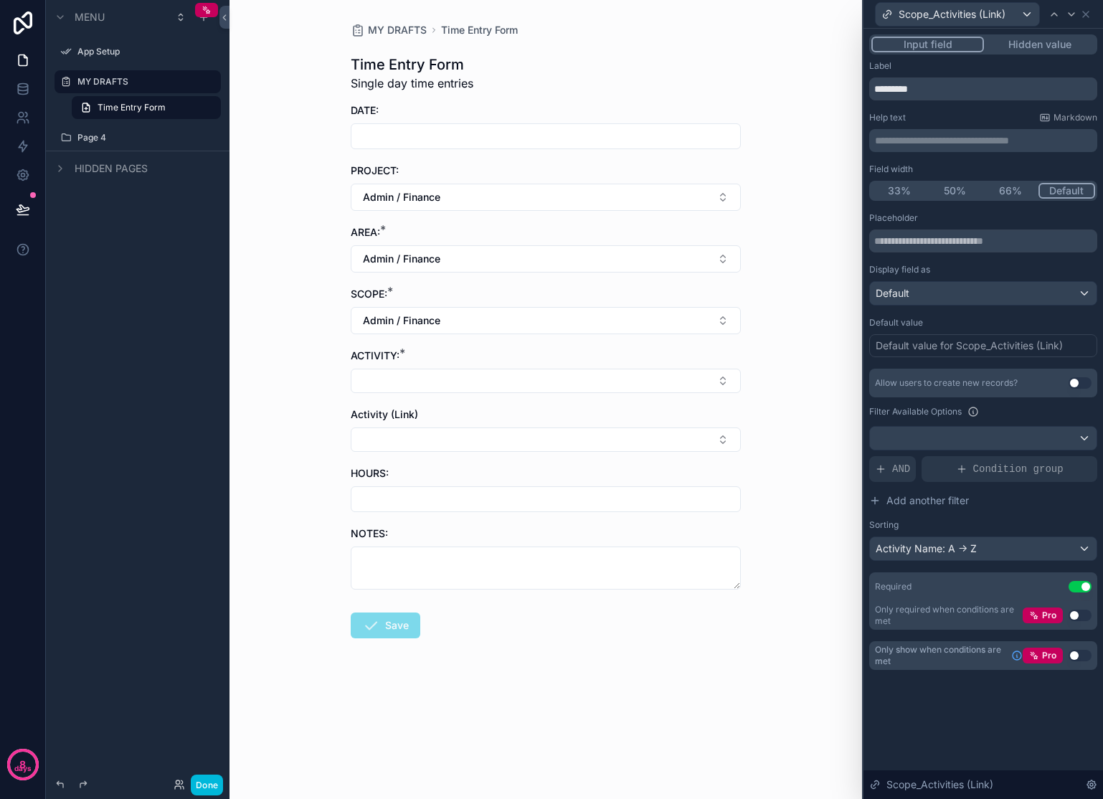
click at [616, 376] on button "Select Button" at bounding box center [546, 381] width 390 height 24
click at [800, 417] on div "MY DRAFTS Time Entry Form Time Entry Form Single day time entries DATE: PROJECT…" at bounding box center [545, 399] width 632 height 799
click at [721, 379] on button "Select Button" at bounding box center [546, 381] width 390 height 24
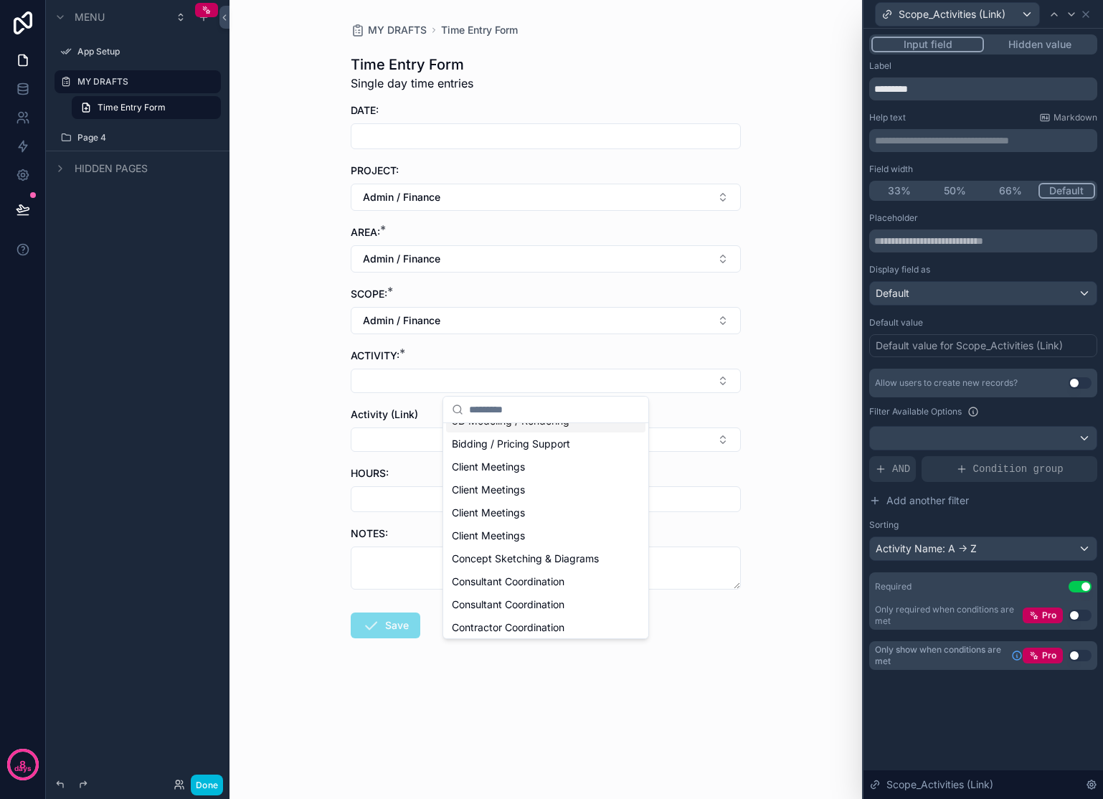
scroll to position [14, 0]
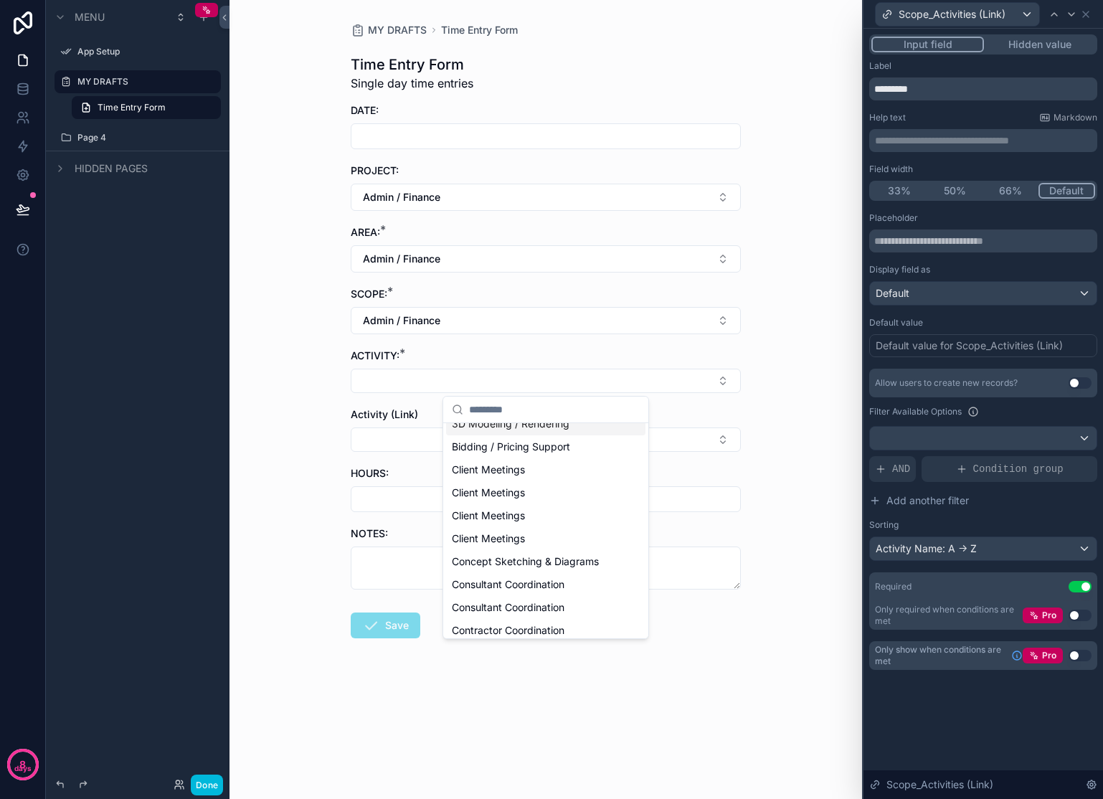
click at [809, 393] on div "MY DRAFTS Time Entry Form Time Entry Form Single day time entries DATE: PROJECT…" at bounding box center [545, 399] width 632 height 799
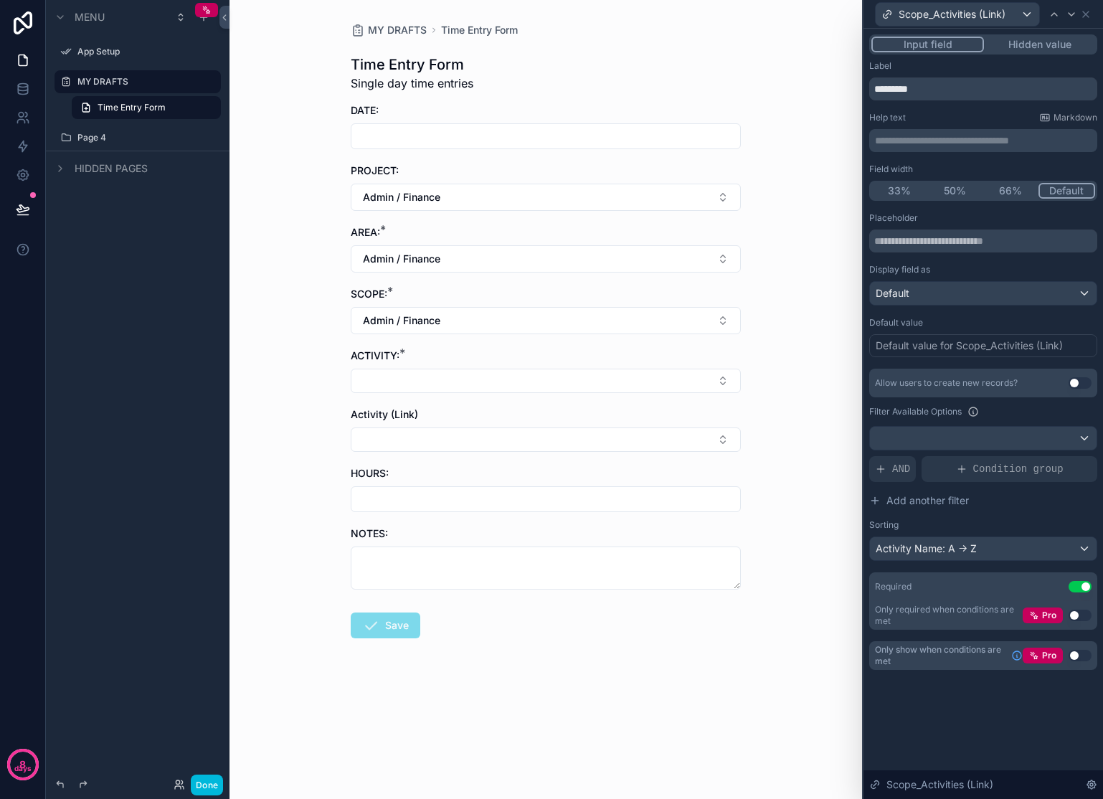
click at [899, 467] on span "AND" at bounding box center [901, 469] width 18 height 14
click at [0, 0] on div at bounding box center [0, 0] width 0 height 0
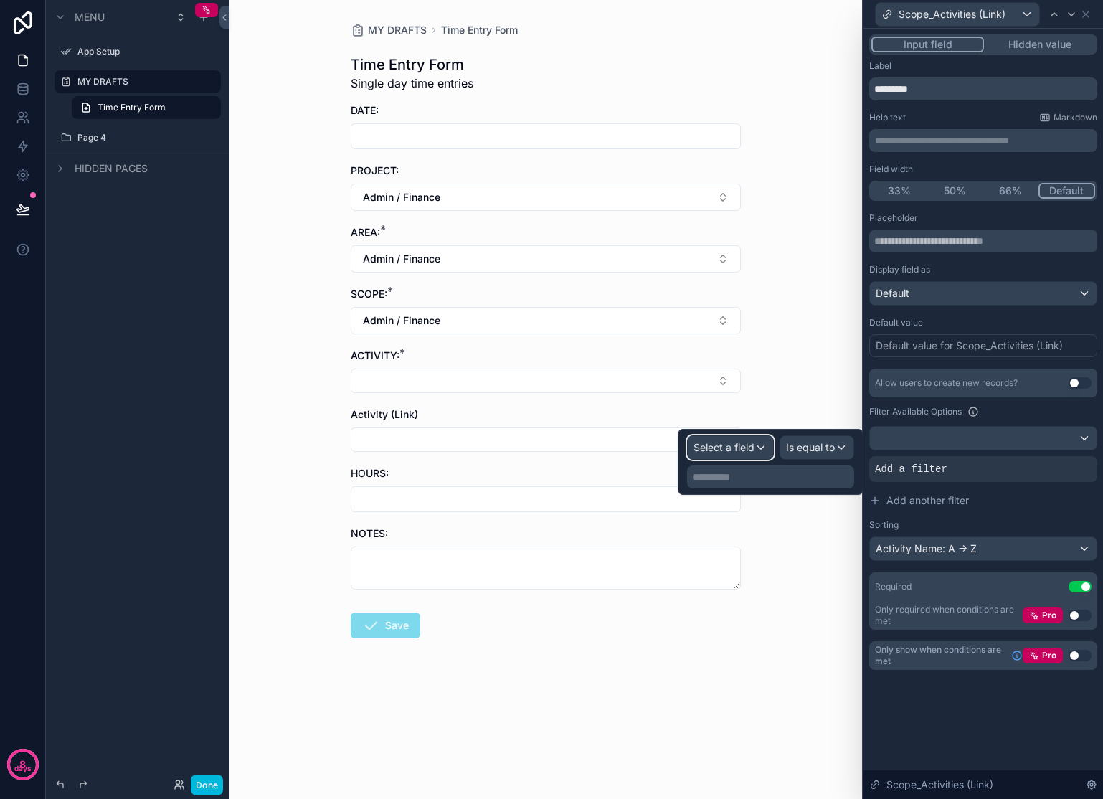
click at [756, 445] on div "Select a field" at bounding box center [730, 447] width 85 height 23
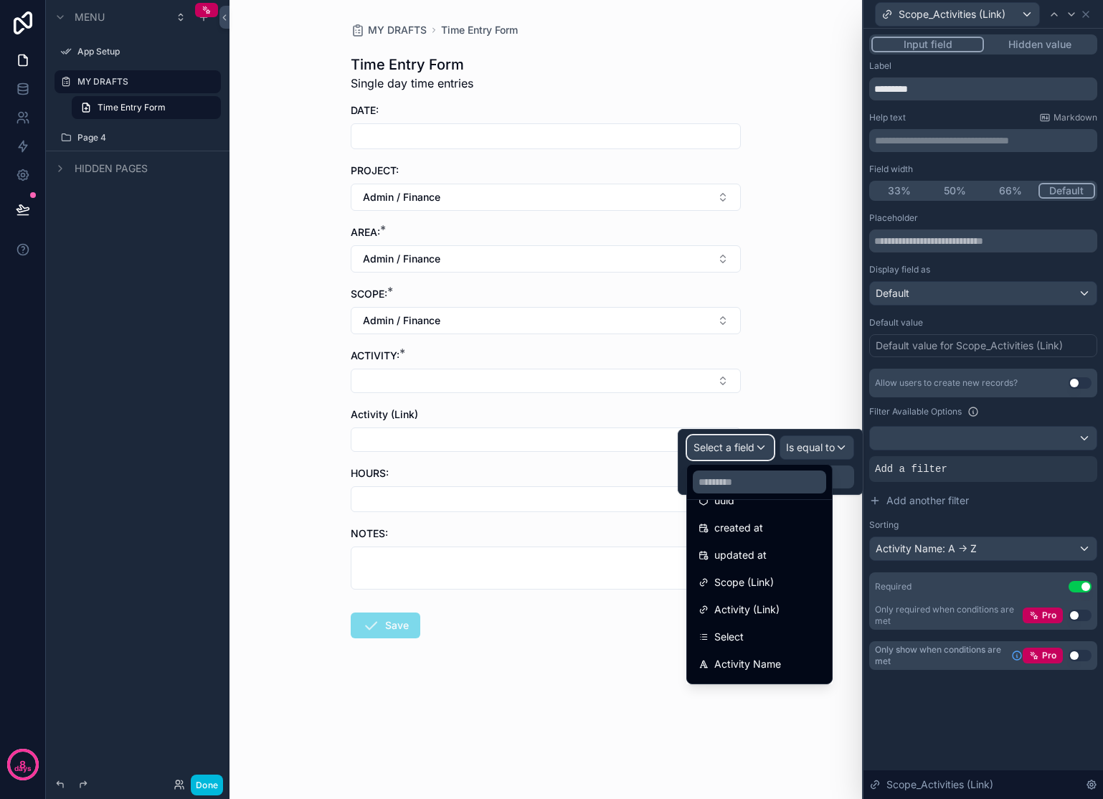
scroll to position [93, 0]
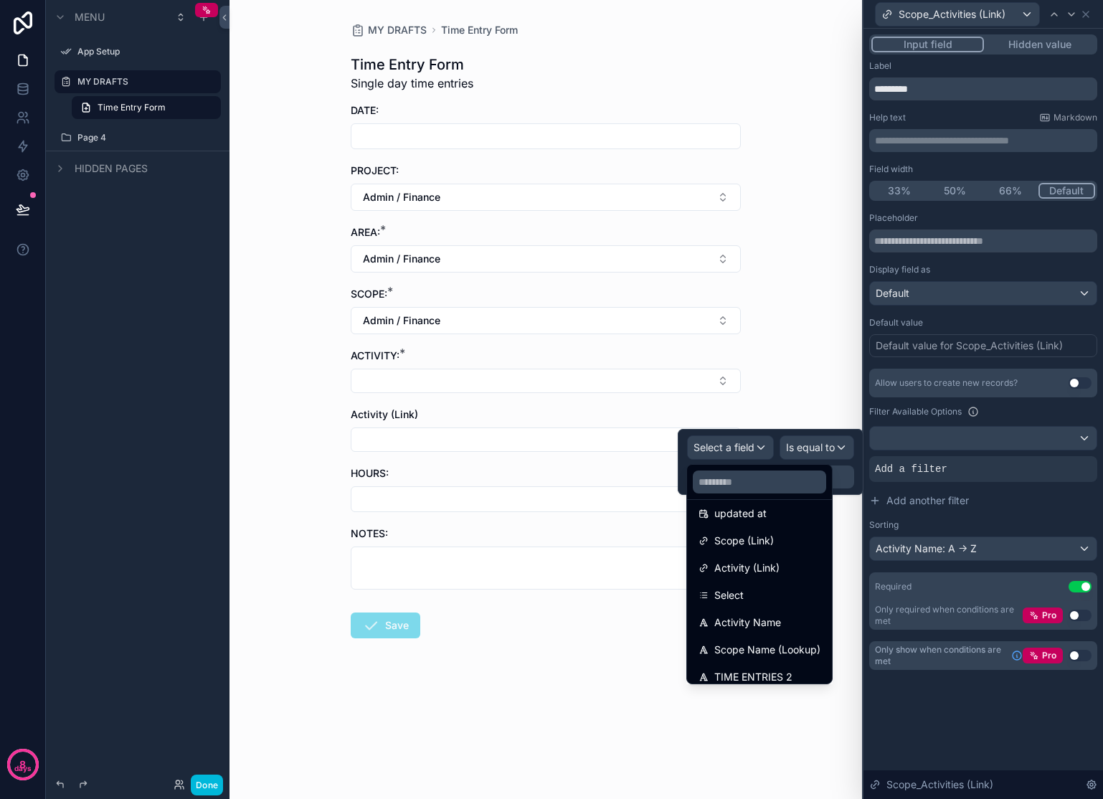
click at [773, 623] on span "Activity Name" at bounding box center [747, 622] width 67 height 17
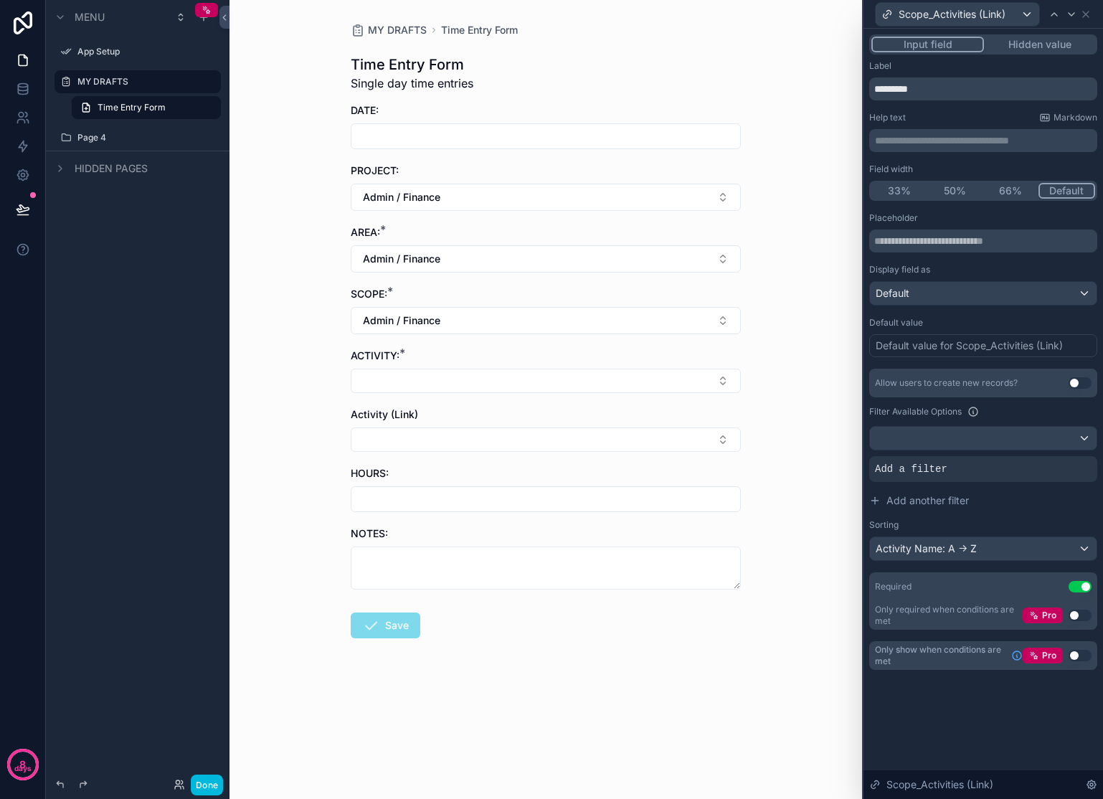
click at [821, 269] on div "MY DRAFTS Time Entry Form Time Entry Form Single day time entries DATE: PROJECT…" at bounding box center [545, 399] width 632 height 799
click at [1087, 781] on icon at bounding box center [1091, 784] width 11 height 11
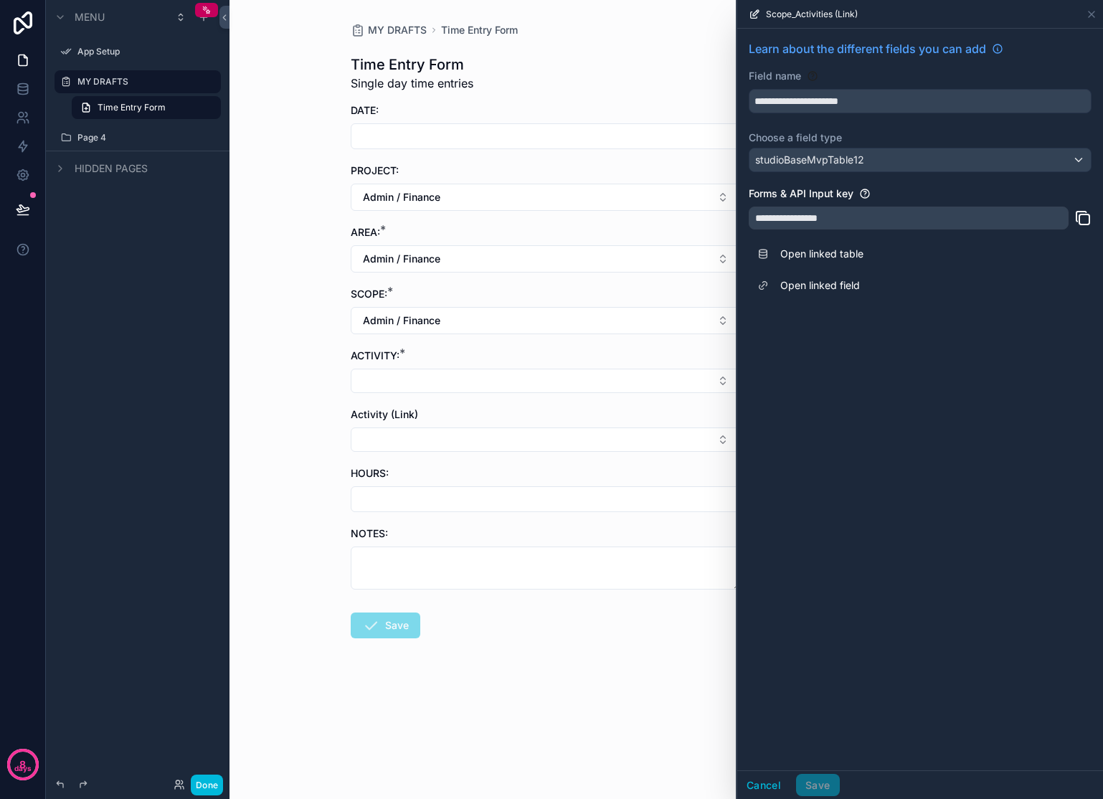
click at [650, 115] on div "DATE:" at bounding box center [546, 110] width 390 height 14
click at [750, 777] on button "Cancel" at bounding box center [763, 785] width 53 height 23
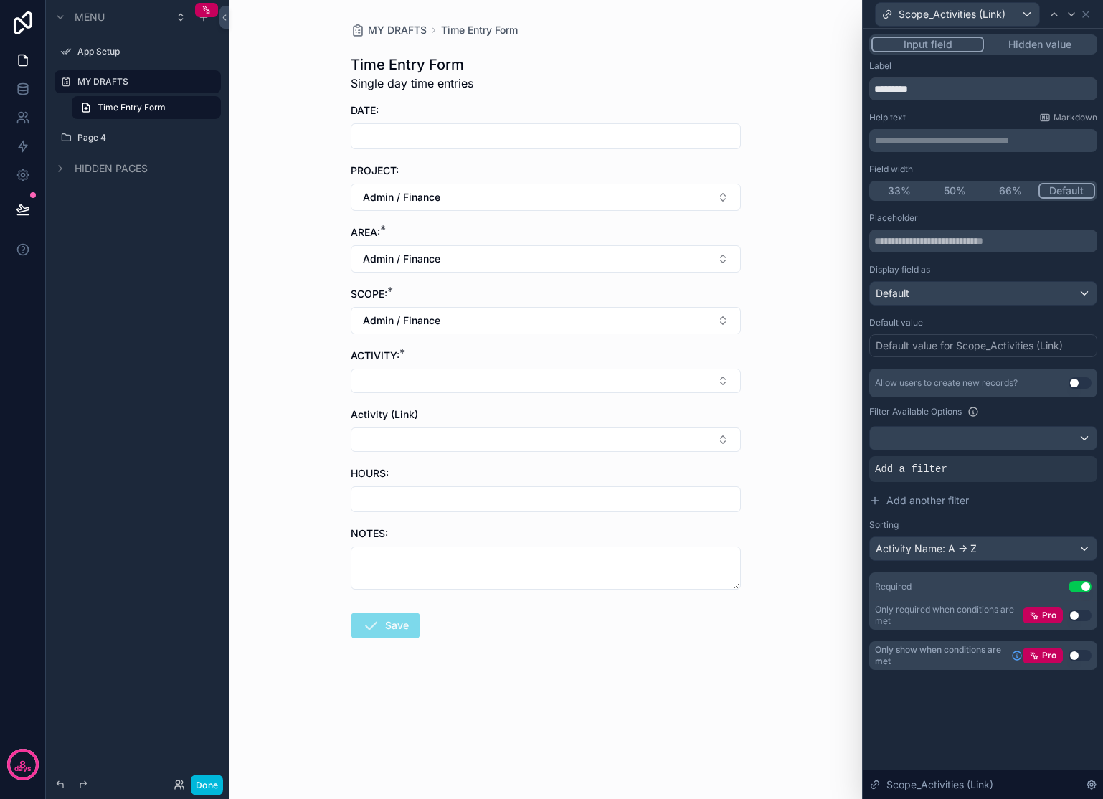
click at [1008, 46] on button "Hidden value" at bounding box center [1039, 45] width 111 height 16
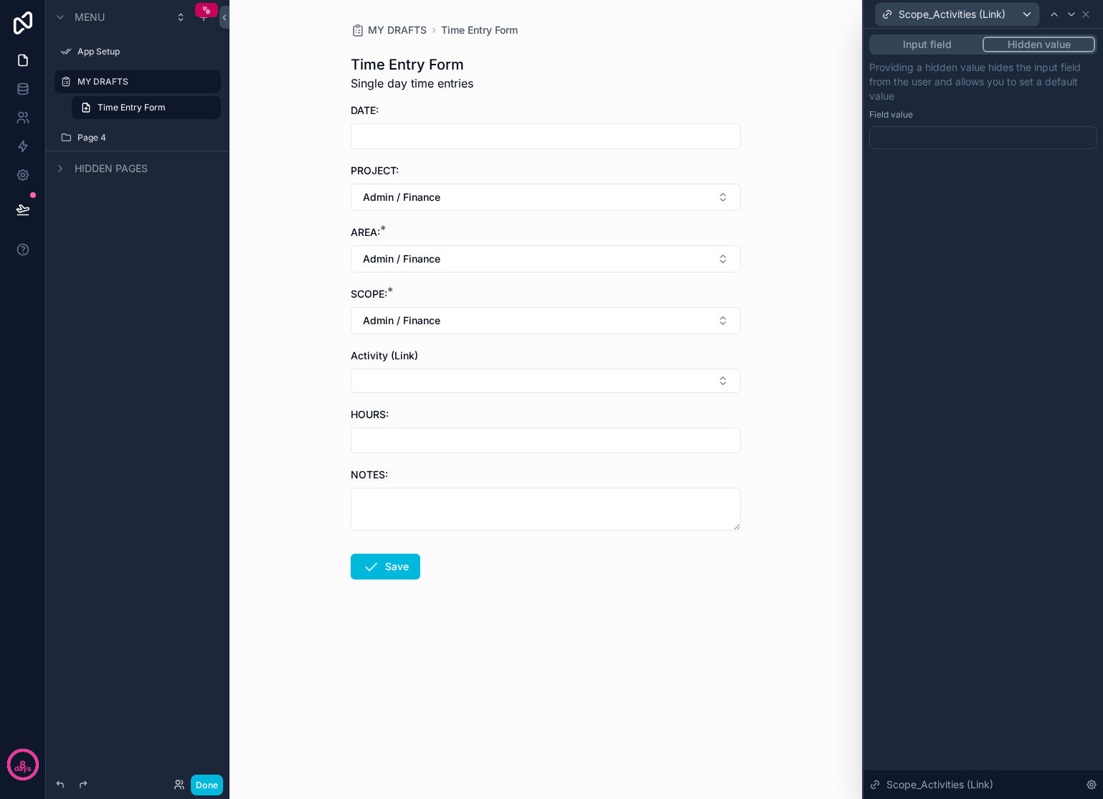
click at [956, 41] on button "Input field" at bounding box center [926, 45] width 111 height 16
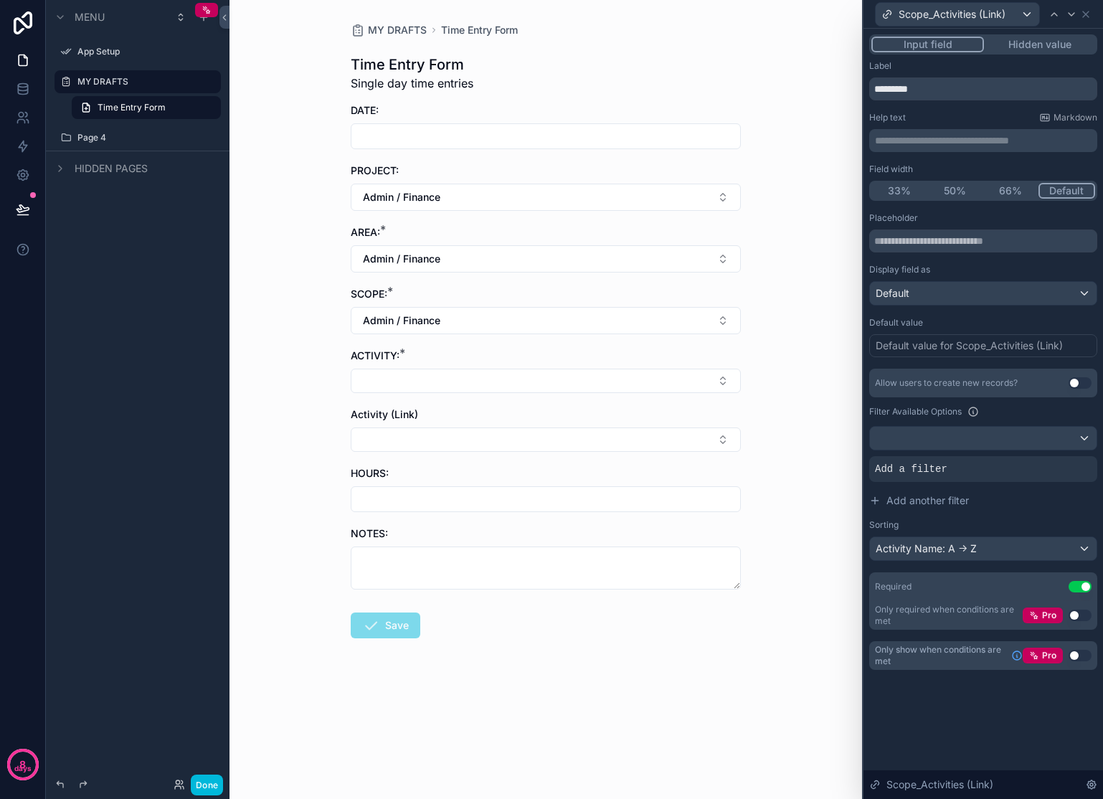
click at [1024, 53] on div "Input field Hidden value" at bounding box center [983, 44] width 228 height 20
click at [1023, 47] on button "Hidden value" at bounding box center [1039, 45] width 111 height 16
click at [938, 47] on button "Input field" at bounding box center [927, 45] width 113 height 16
click at [1020, 9] on div "Scope_Activities (Link)" at bounding box center [957, 14] width 163 height 23
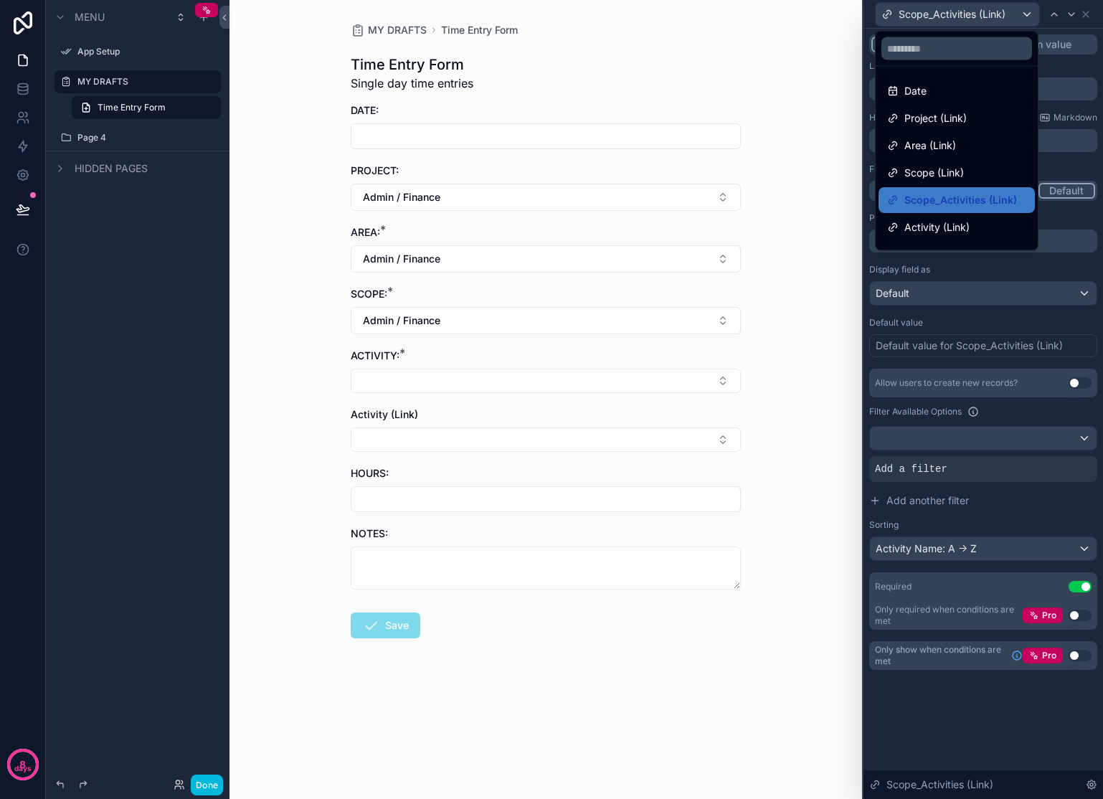
click at [747, 41] on div "MY DRAFTS Time Entry Form Time Entry Form Single day time entries DATE: PROJECT…" at bounding box center [545, 365] width 413 height 730
click at [772, 52] on div "MY DRAFTS Time Entry Form Time Entry Form Single day time entries DATE: PROJECT…" at bounding box center [545, 399] width 632 height 799
click at [772, 81] on div "MY DRAFTS Time Entry Form Time Entry Form Single day time entries DATE: PROJECT…" at bounding box center [545, 399] width 632 height 799
click at [783, 30] on div "MY DRAFTS Time Entry Form Time Entry Form Single day time entries DATE: PROJECT…" at bounding box center [545, 399] width 632 height 799
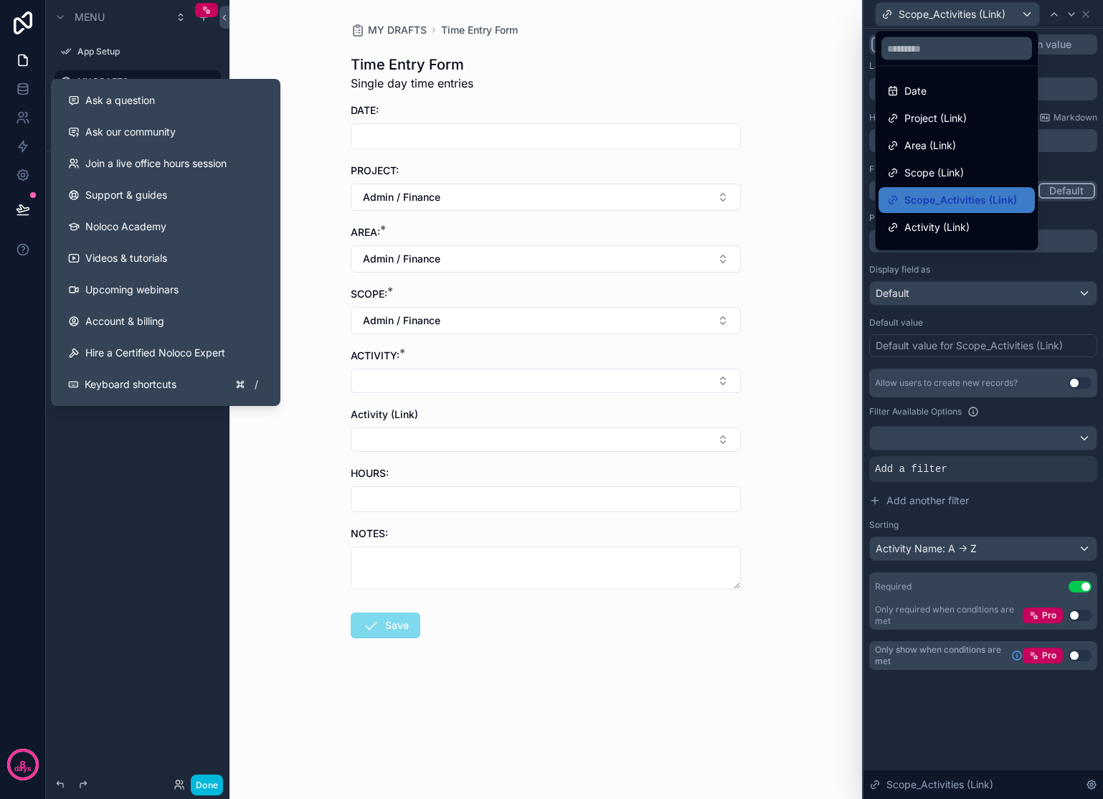
click at [121, 103] on span "Ask a question" at bounding box center [120, 100] width 70 height 14
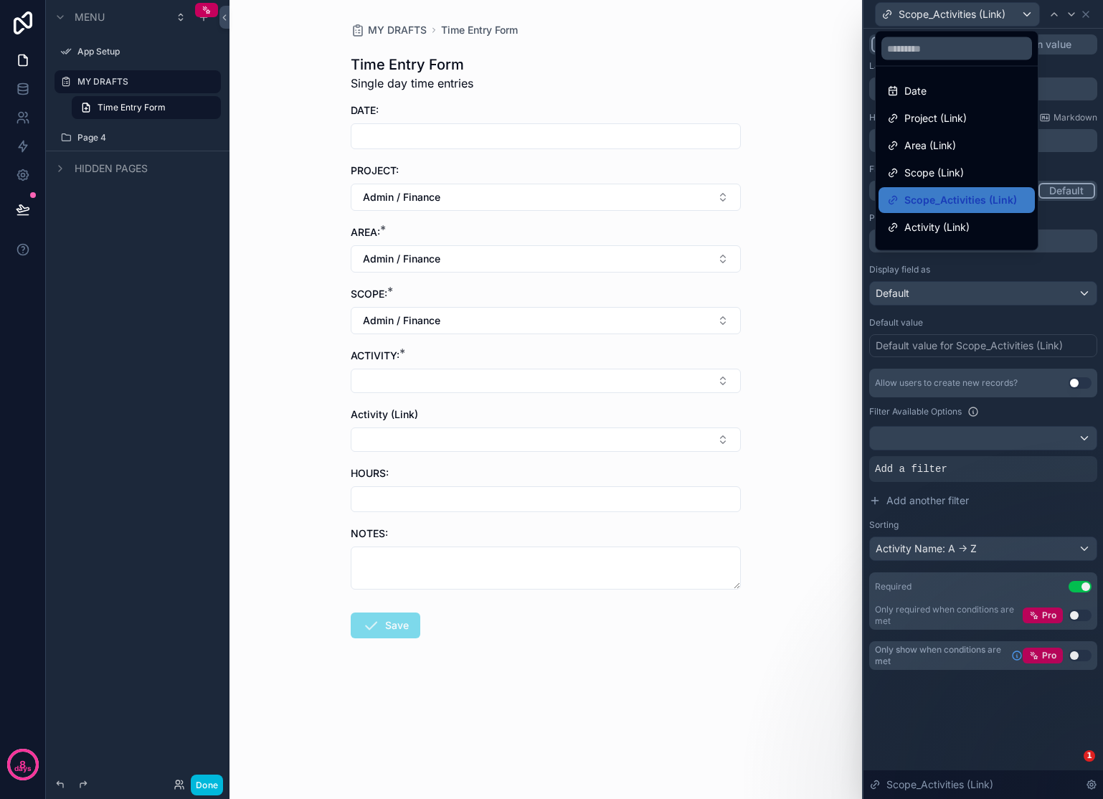
click at [937, 463] on div at bounding box center [983, 399] width 240 height 799
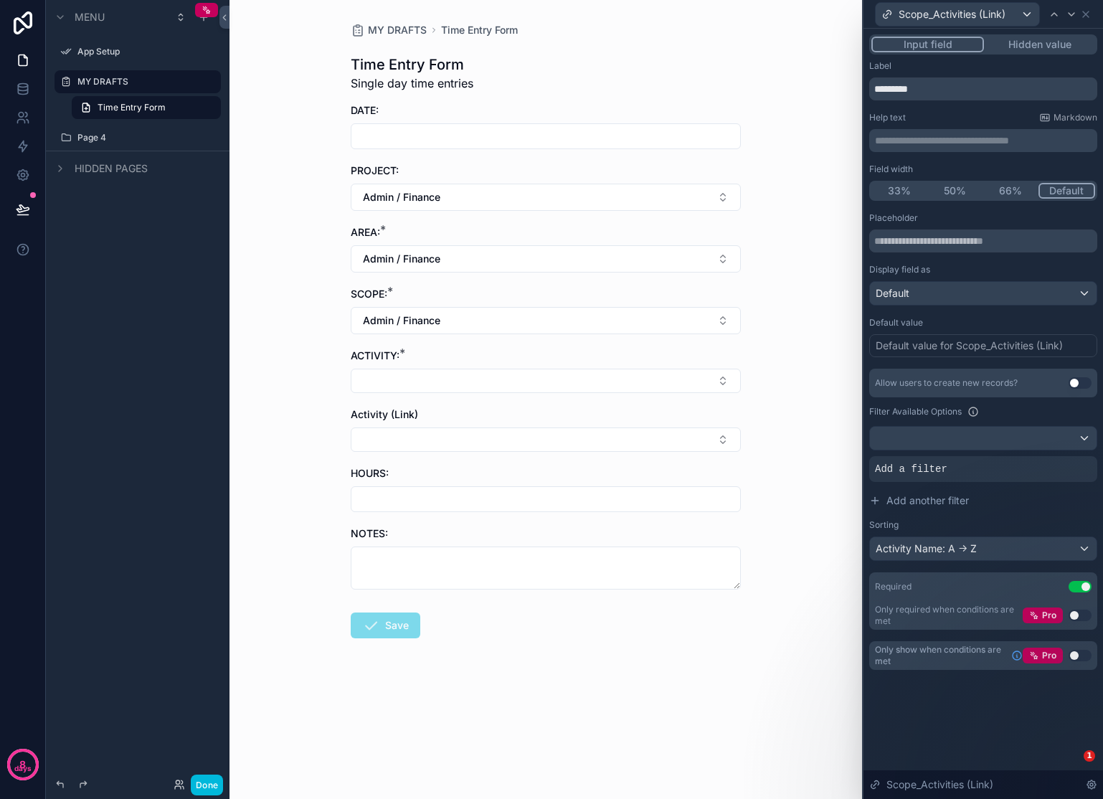
click at [910, 480] on div "Add a filter" at bounding box center [983, 469] width 228 height 26
click at [0, 0] on icon at bounding box center [0, 0] width 0 height 0
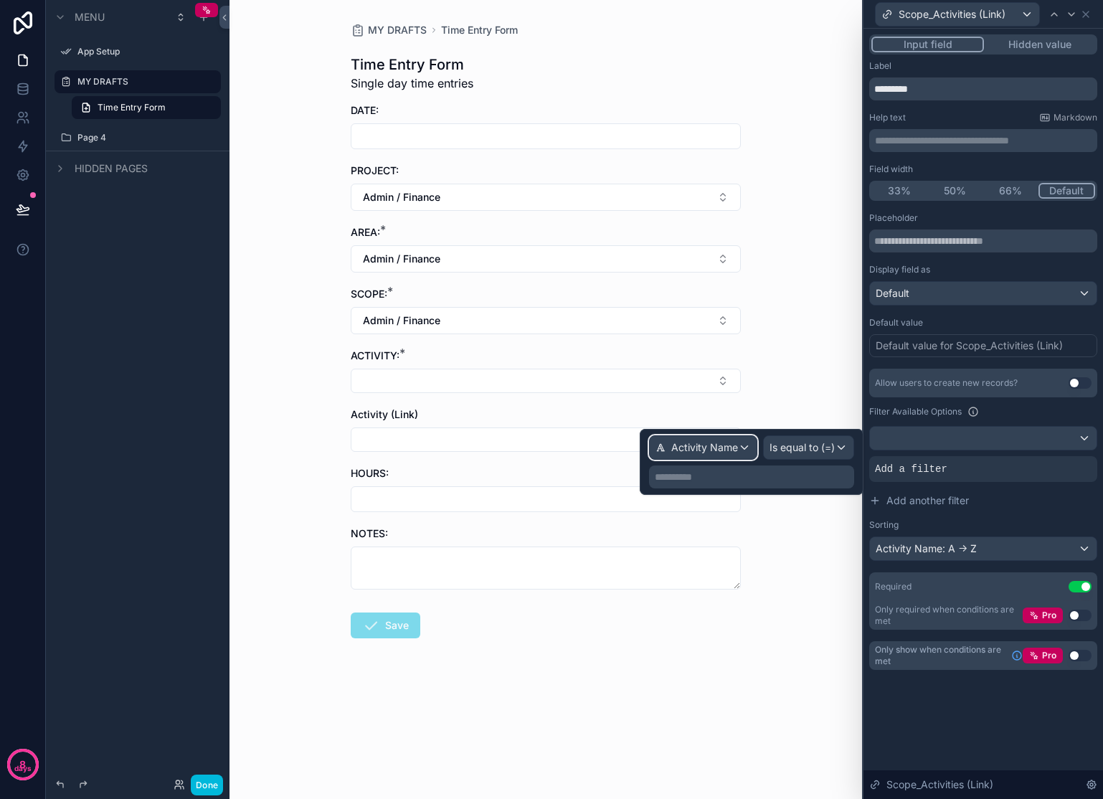
click at [729, 442] on span "Activity Name" at bounding box center [704, 447] width 67 height 14
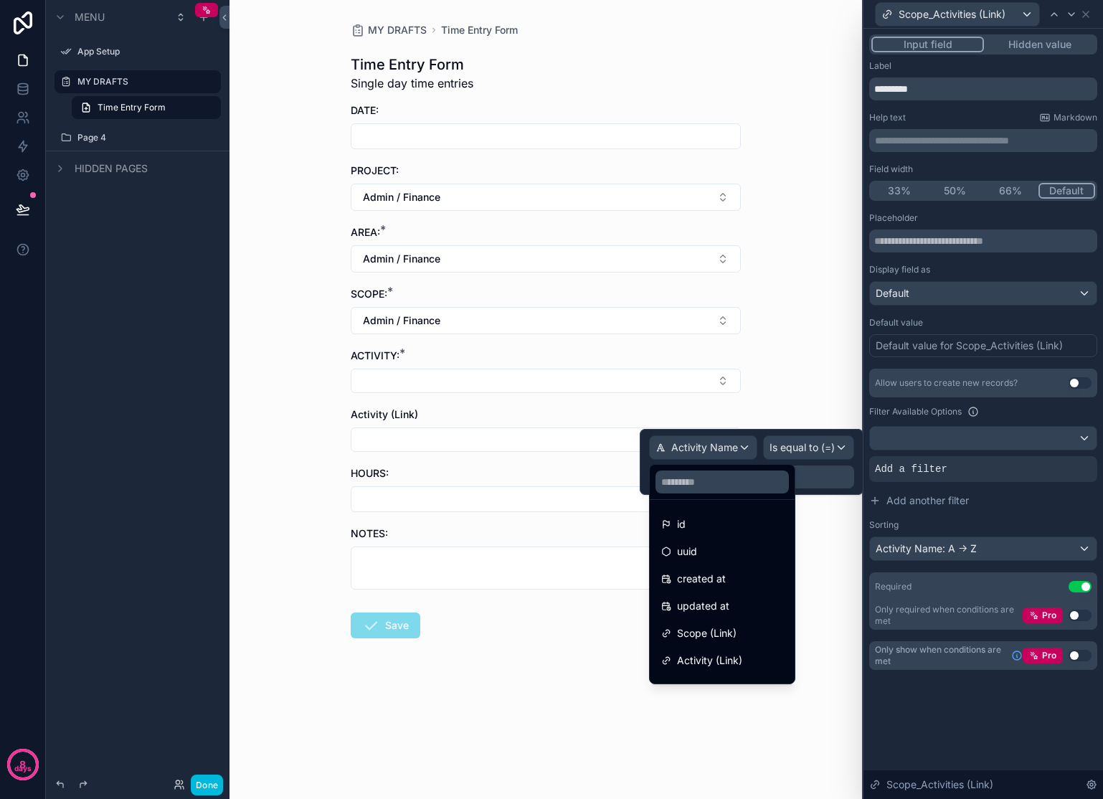
click at [767, 379] on div "MY DRAFTS Time Entry Form Time Entry Form Single day time entries DATE: PROJECT…" at bounding box center [545, 399] width 632 height 799
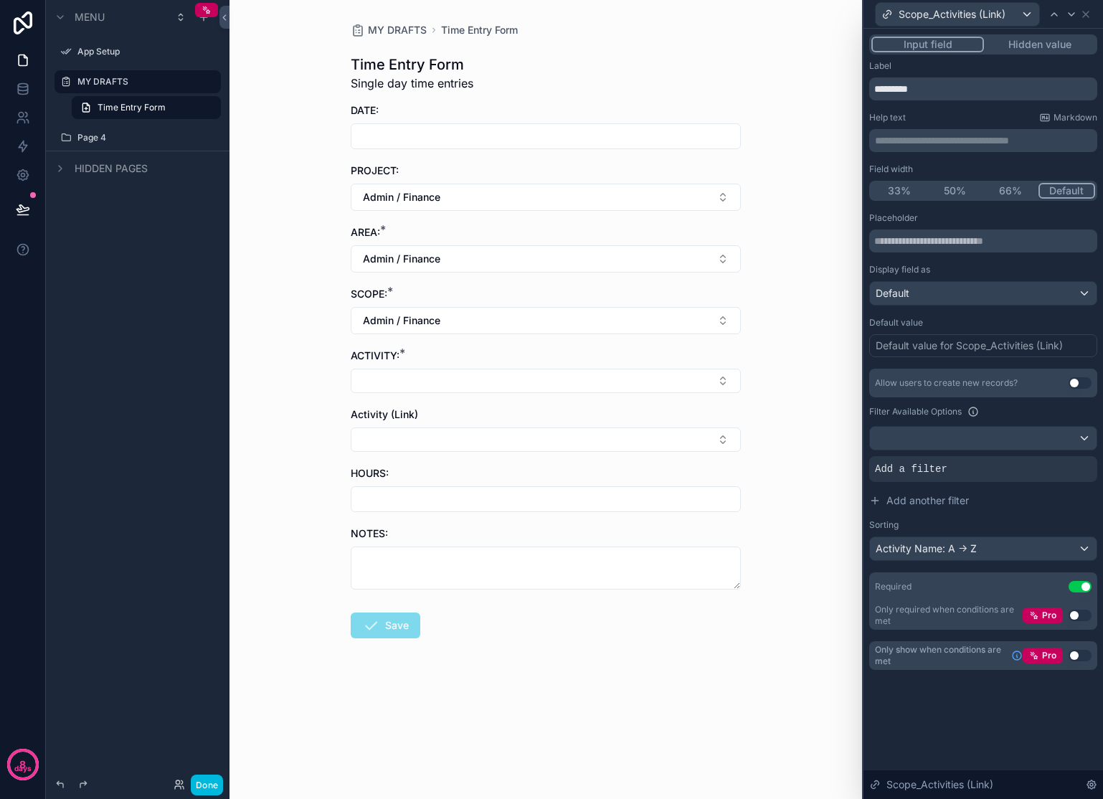
click at [1055, 455] on div "Allow users to create new records? Use setting Filter Available Options Add a f…" at bounding box center [983, 465] width 228 height 192
click at [0, 0] on div at bounding box center [0, 0] width 0 height 0
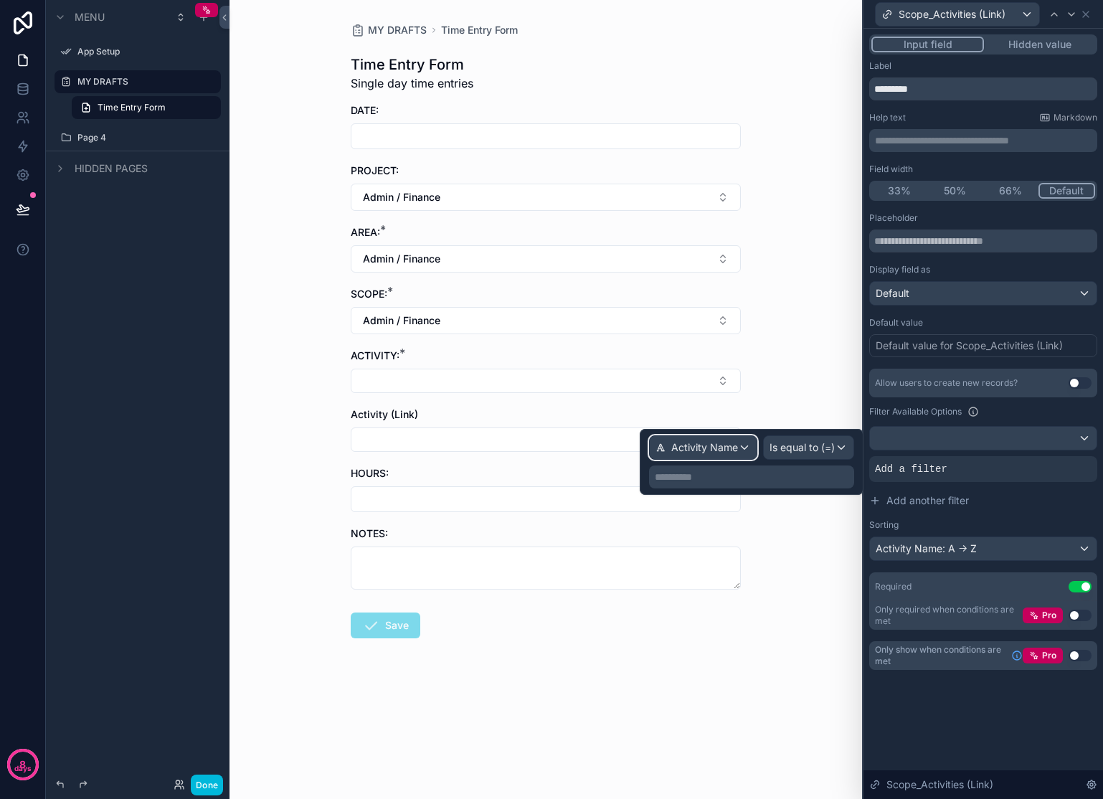
click at [715, 455] on div "Activity Name" at bounding box center [703, 447] width 107 height 23
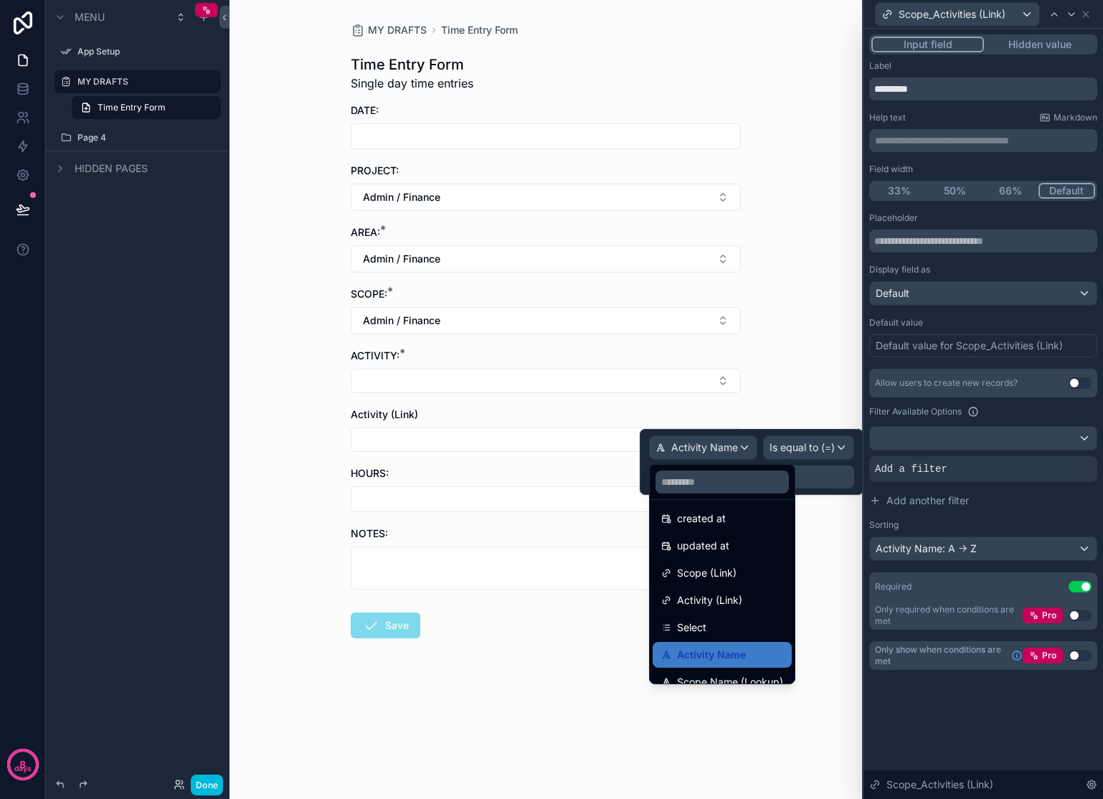
scroll to position [67, 0]
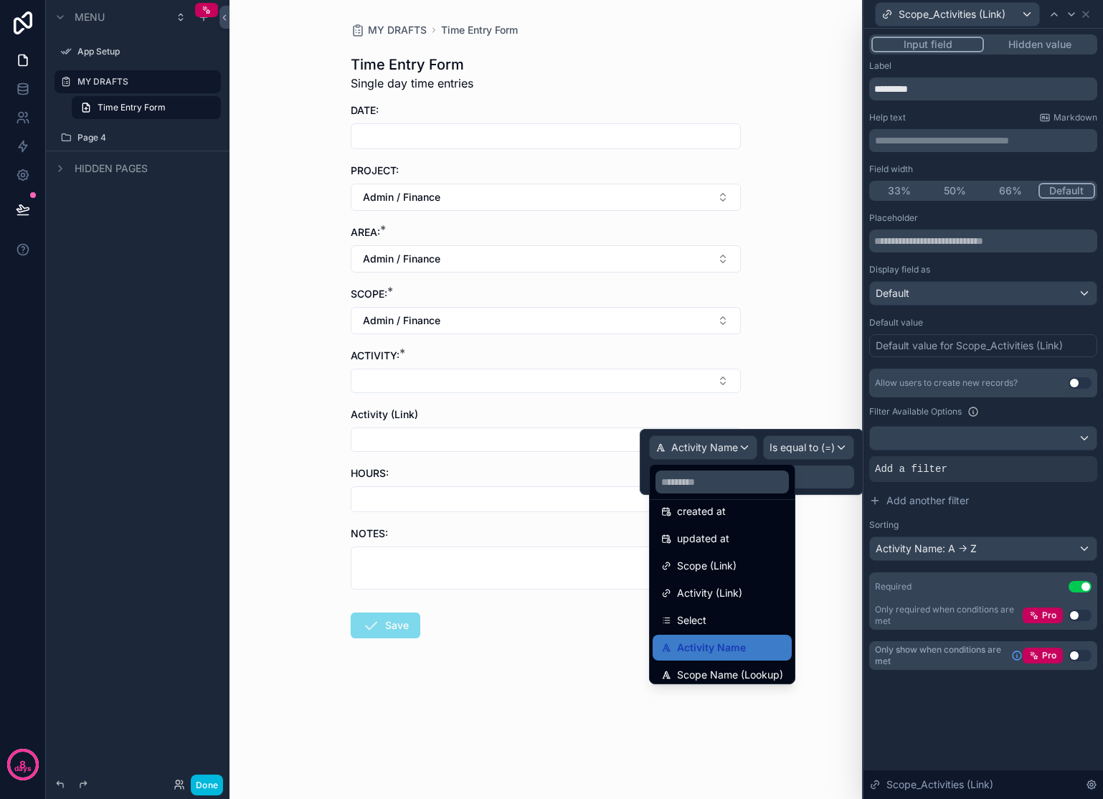
click at [738, 562] on div "Scope (Link)" at bounding box center [722, 565] width 122 height 17
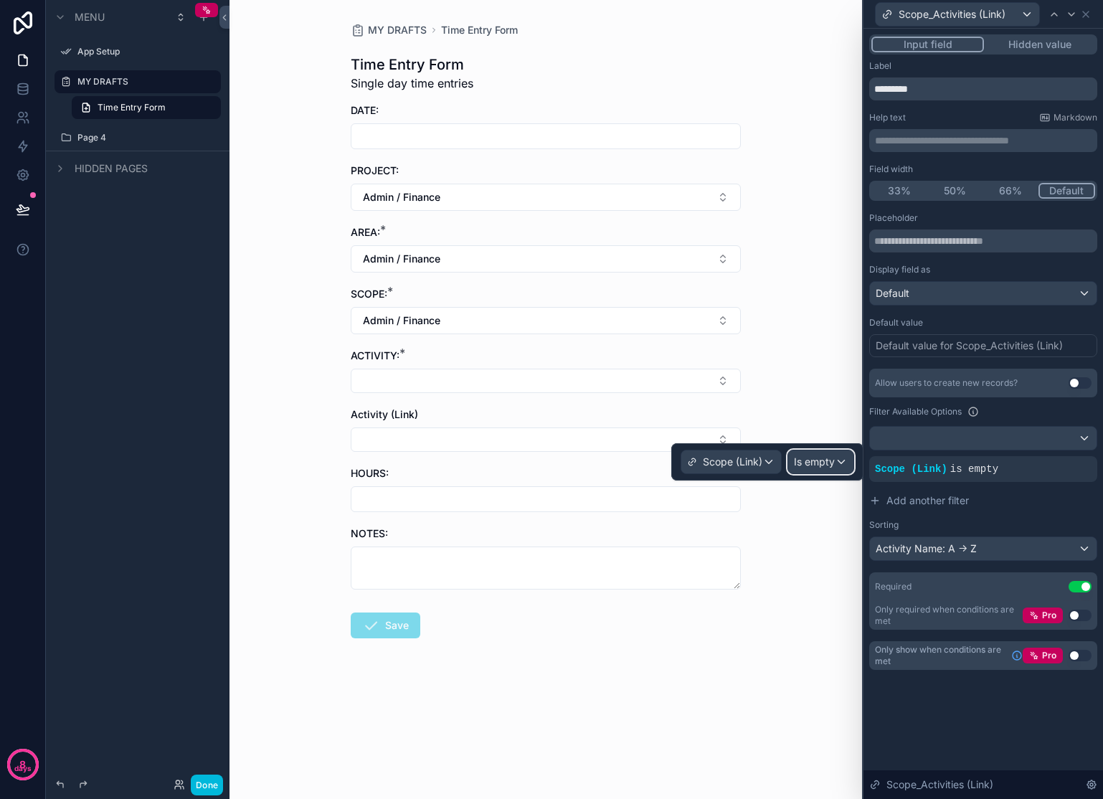
click at [822, 468] on span "Is empty" at bounding box center [814, 462] width 41 height 14
click at [815, 416] on div "MY DRAFTS Time Entry Form Time Entry Form Single day time entries DATE: PROJECT…" at bounding box center [545, 399] width 632 height 799
click at [0, 0] on icon at bounding box center [0, 0] width 0 height 0
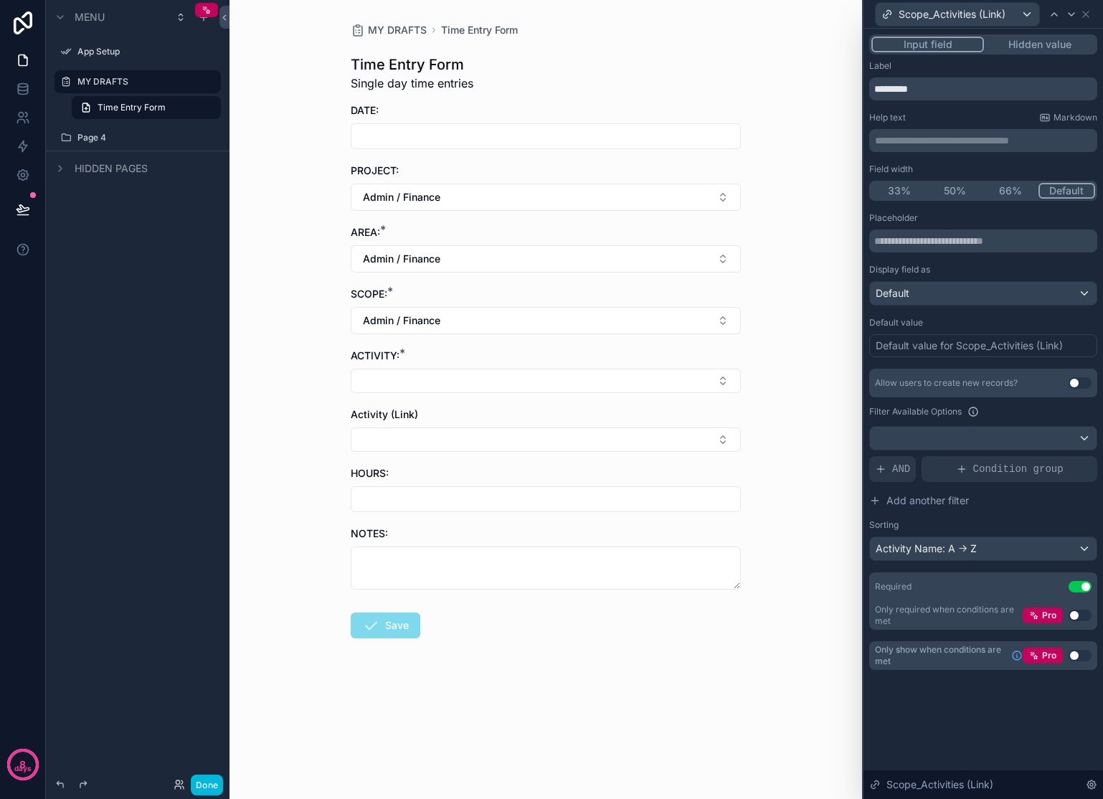
click at [902, 381] on div "Allow users to create new records?" at bounding box center [946, 382] width 143 height 11
click at [897, 465] on span "AND" at bounding box center [901, 469] width 18 height 14
click at [0, 0] on div at bounding box center [0, 0] width 0 height 0
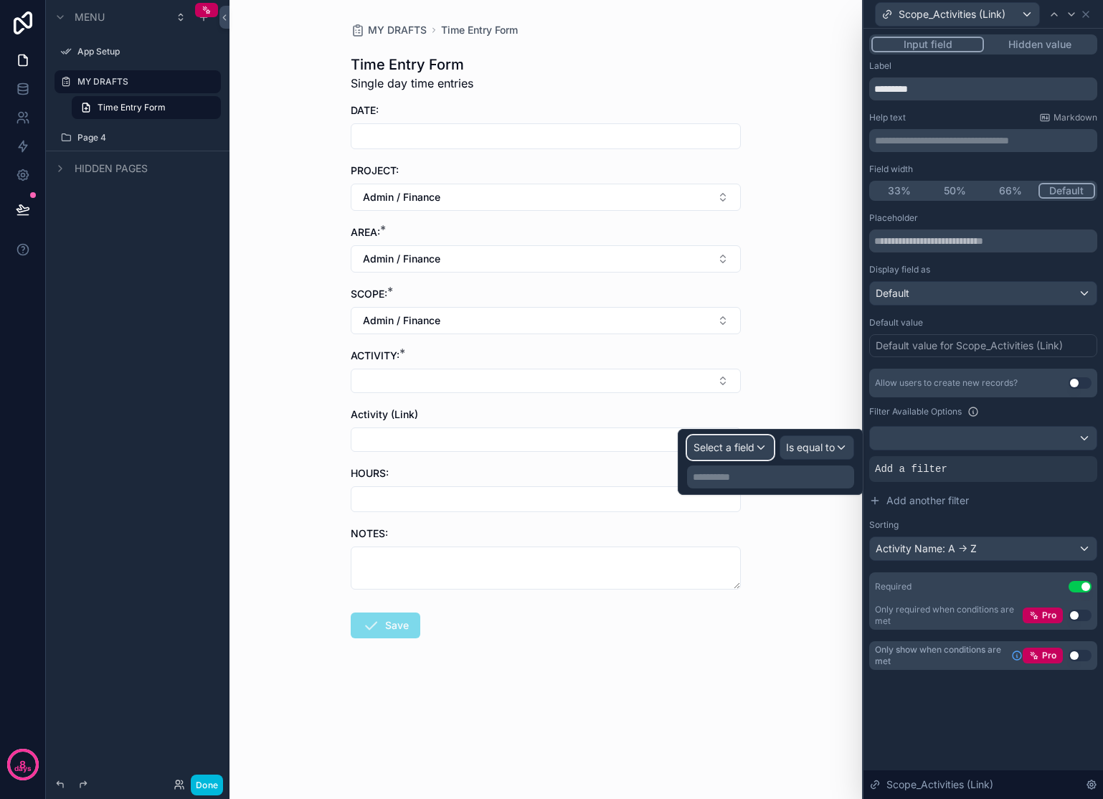
click at [747, 454] on span "Select a field" at bounding box center [723, 447] width 61 height 14
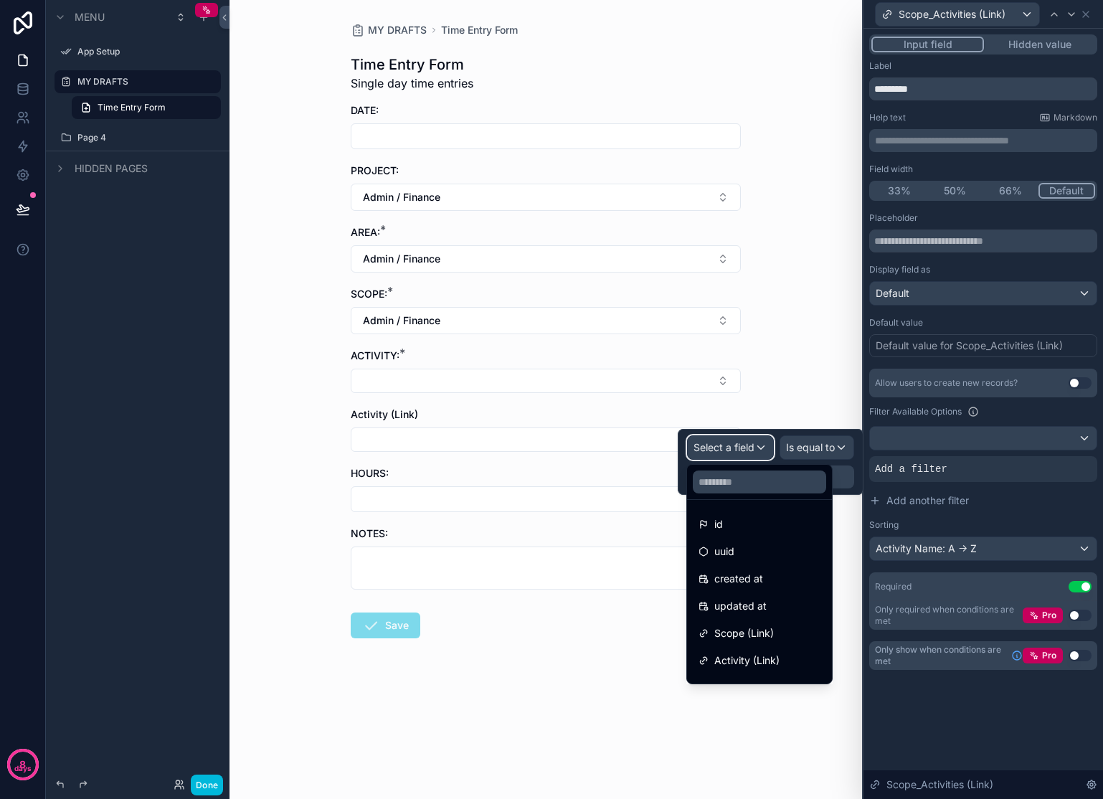
scroll to position [27, 0]
click at [779, 608] on div "Scope (Link)" at bounding box center [759, 605] width 122 height 17
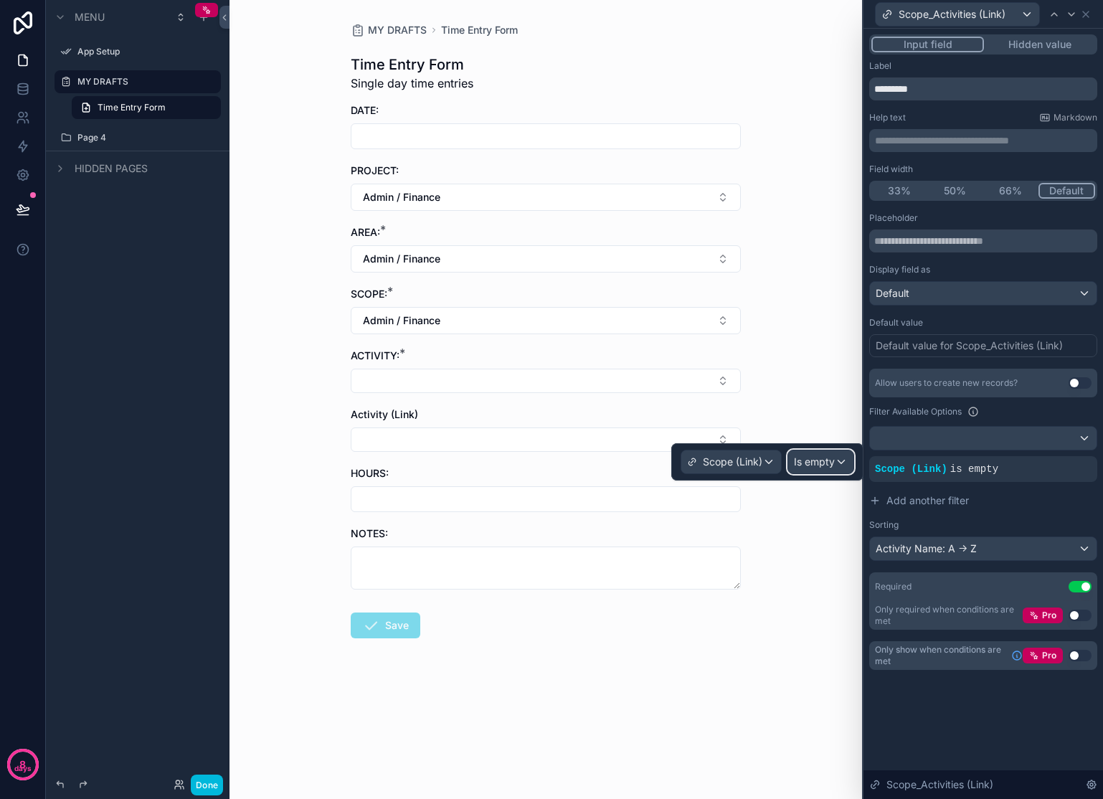
click at [828, 459] on span "Is empty" at bounding box center [814, 462] width 41 height 14
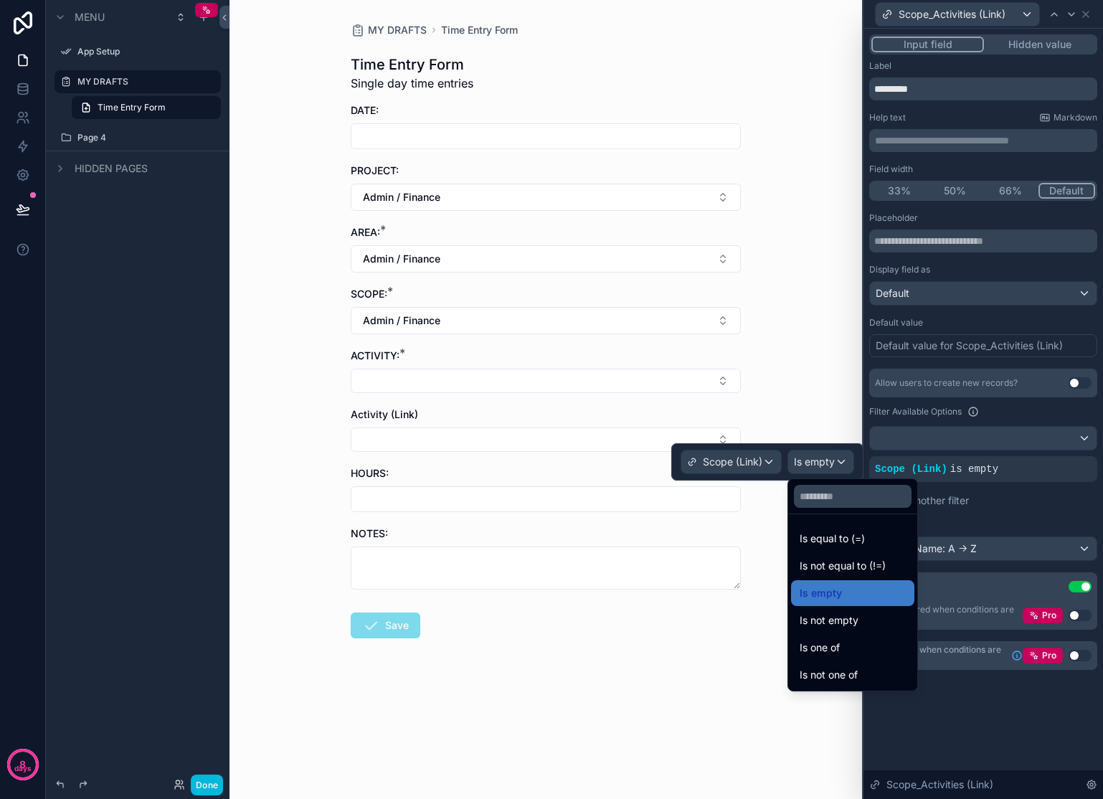
click at [864, 642] on div "Is one of" at bounding box center [853, 647] width 106 height 17
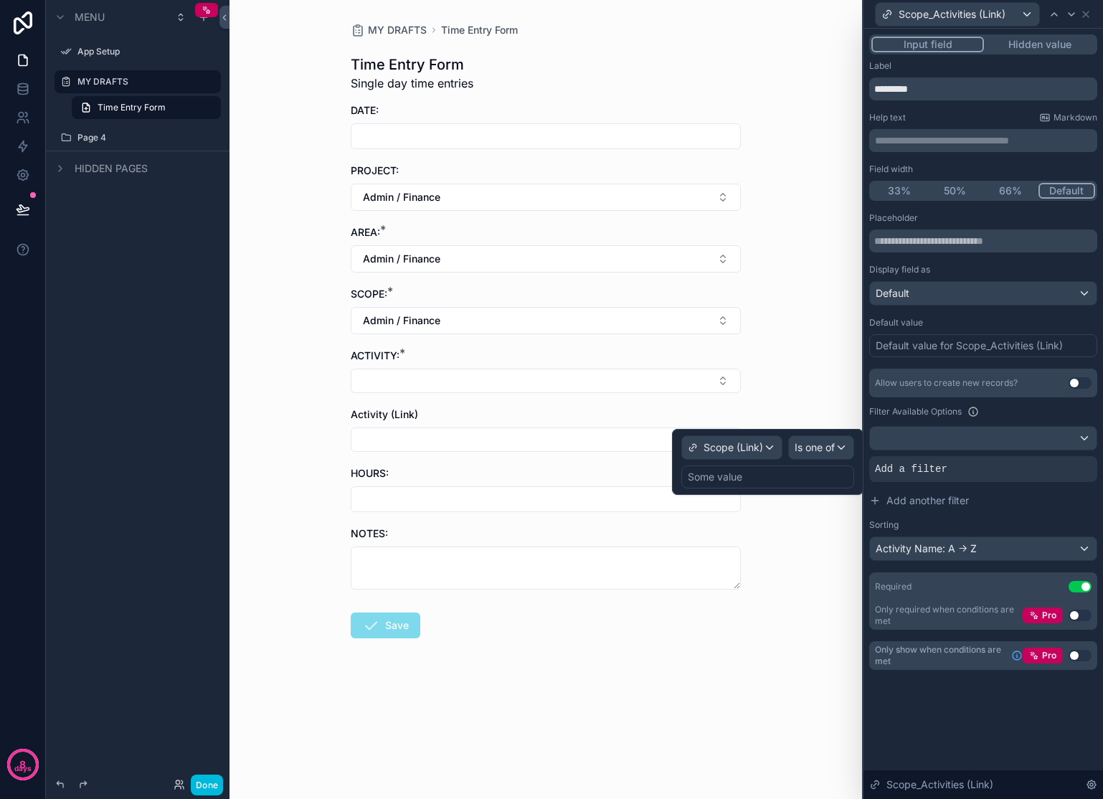
click at [784, 468] on div "Some value" at bounding box center [767, 476] width 173 height 23
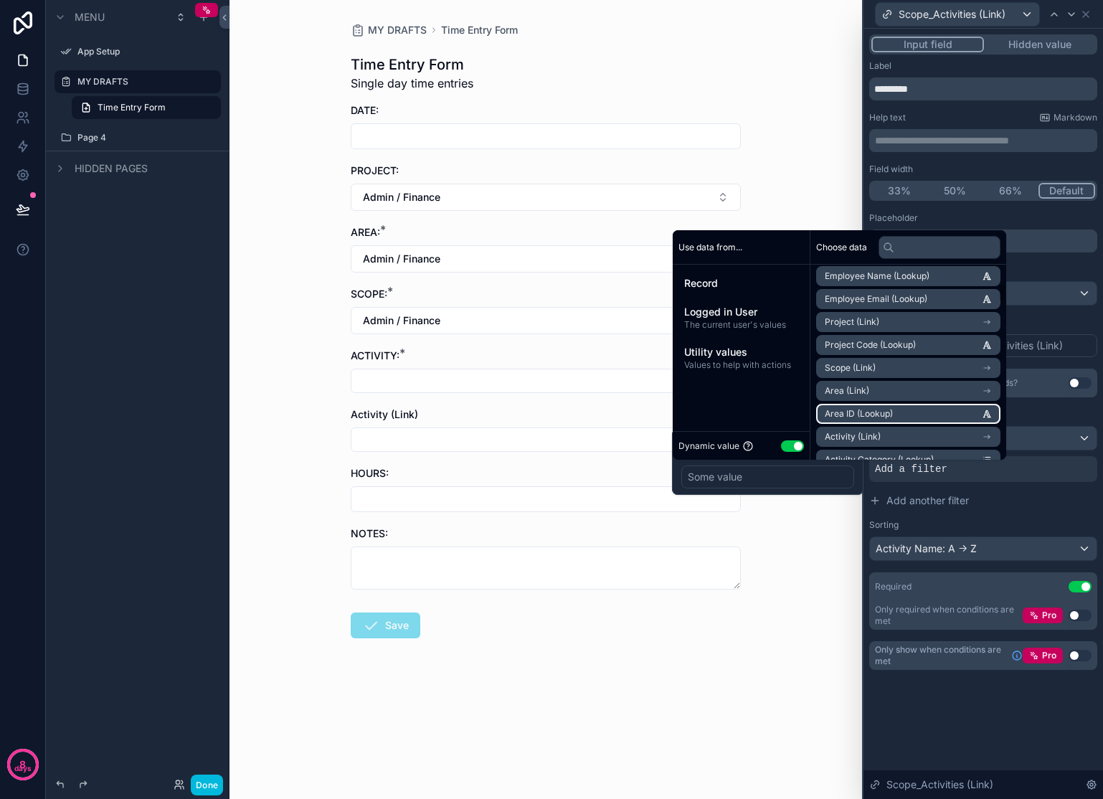
scroll to position [224, 0]
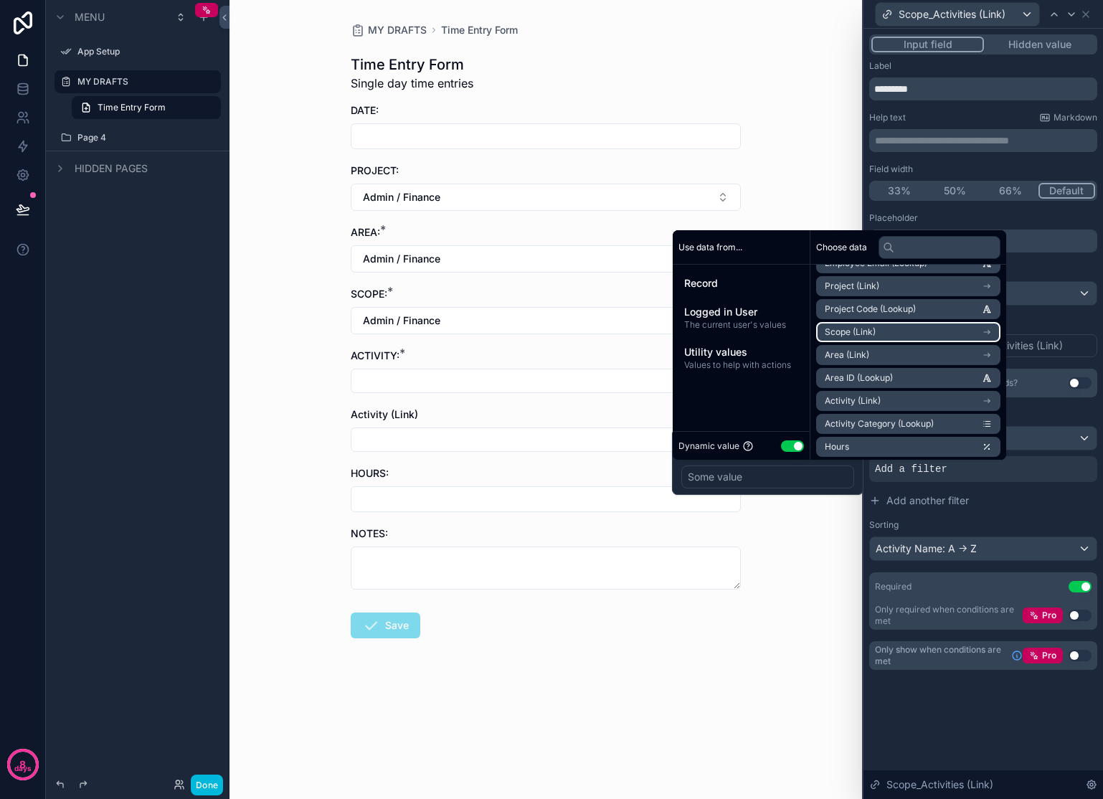
click at [944, 334] on li "Scope (Link)" at bounding box center [908, 332] width 184 height 20
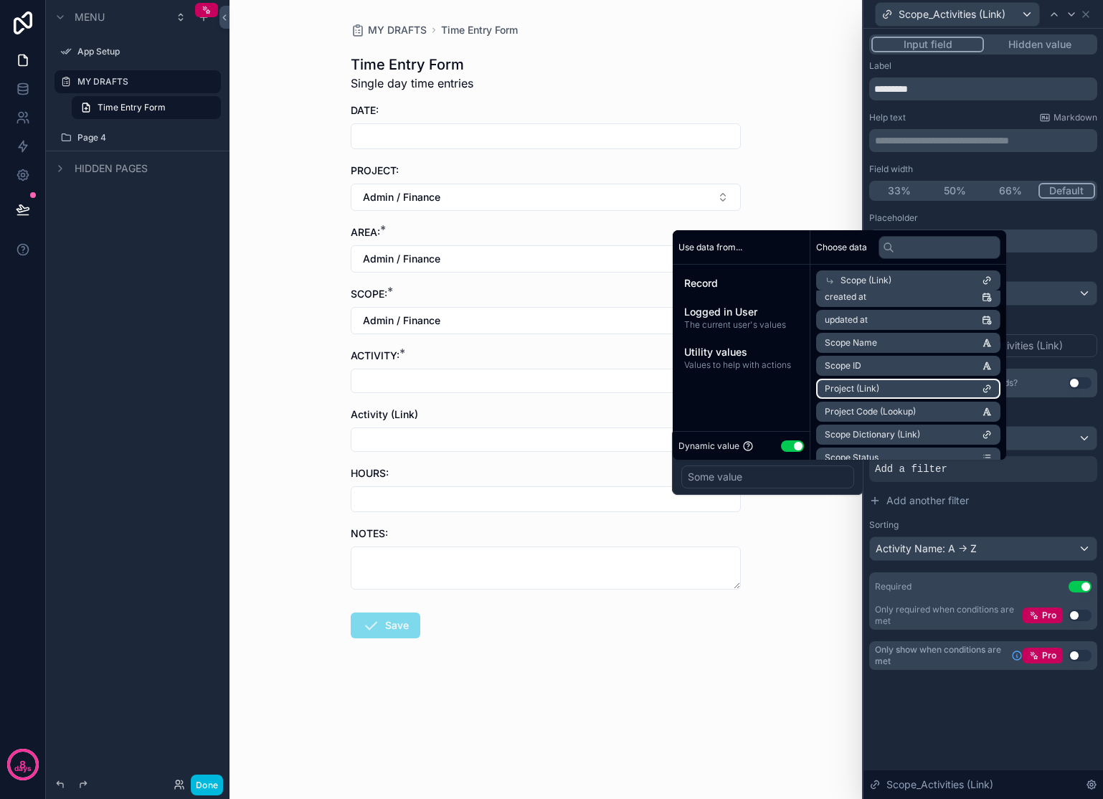
scroll to position [74, 0]
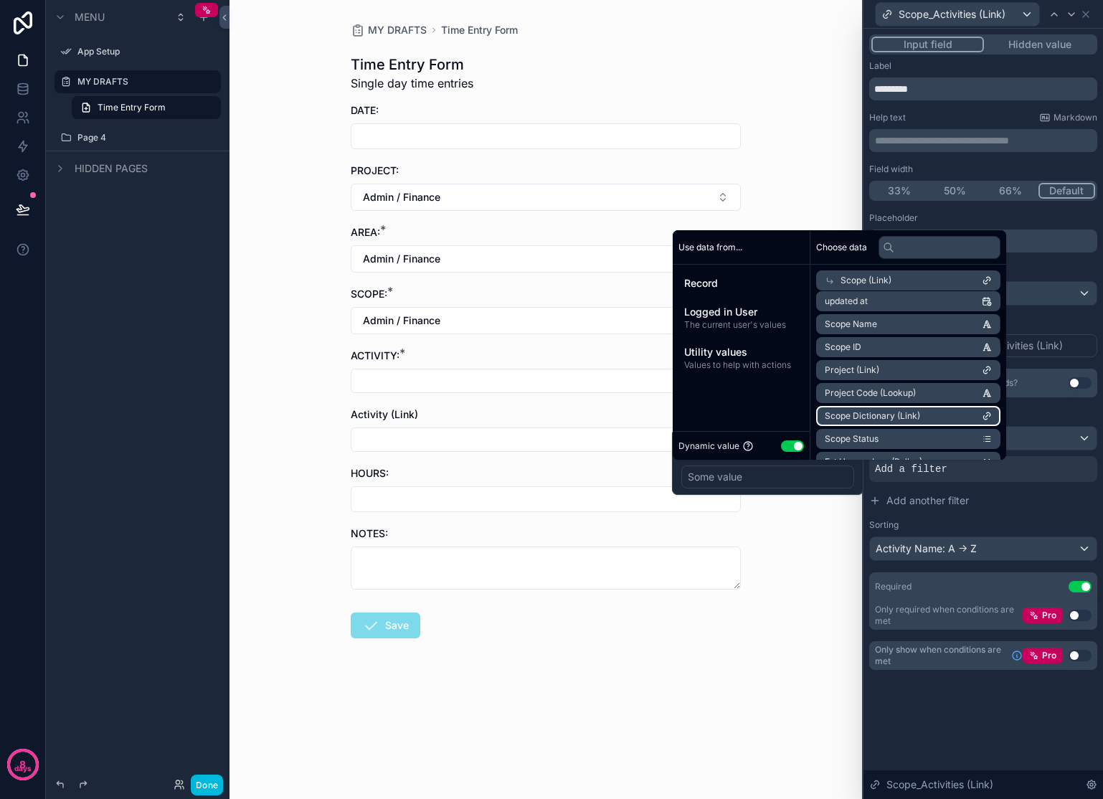
click at [970, 417] on li "Scope Dictionary (Link)" at bounding box center [908, 416] width 184 height 20
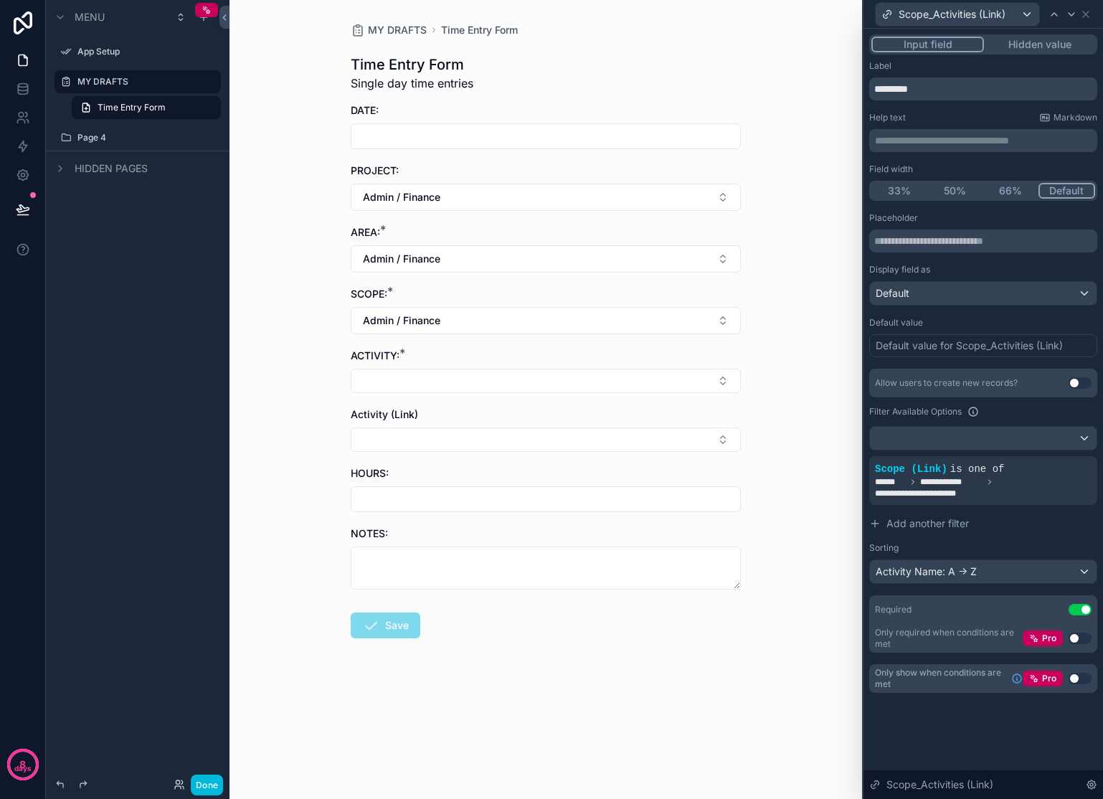
click at [805, 594] on div "MY DRAFTS Time Entry Form Time Entry Form Single day time entries DATE: PROJECT…" at bounding box center [545, 399] width 632 height 799
click at [511, 392] on button "Select Button" at bounding box center [546, 381] width 390 height 24
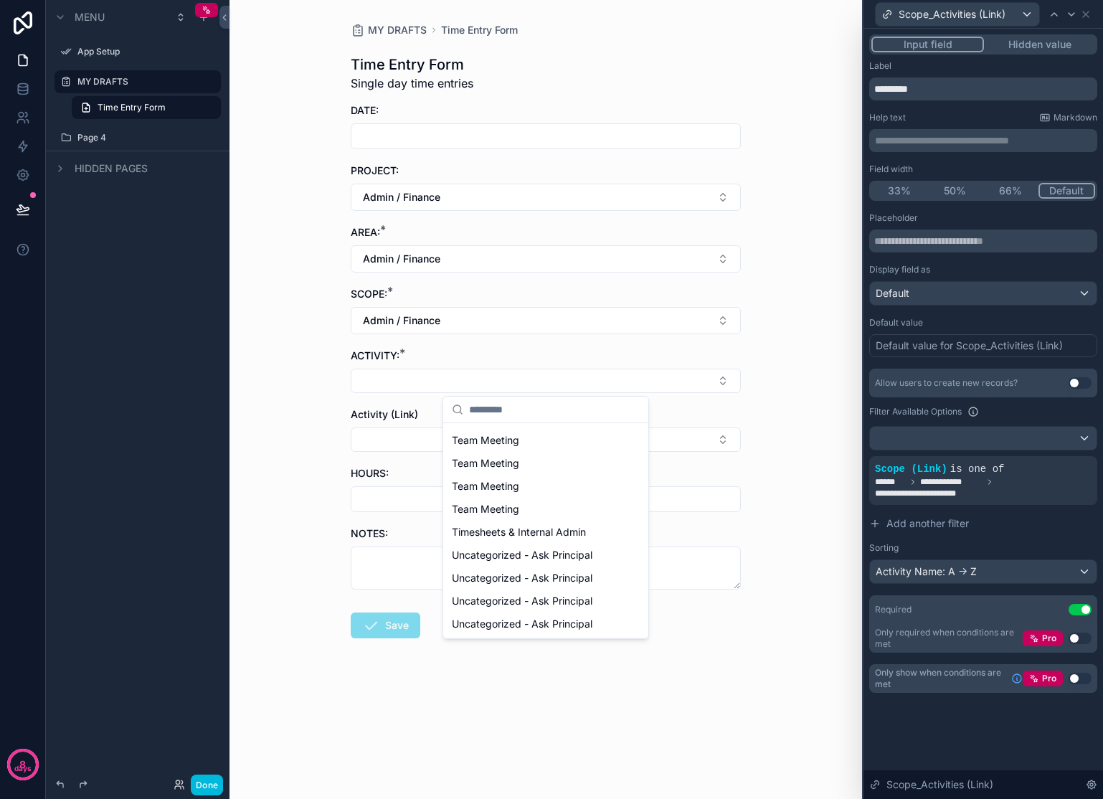
scroll to position [0, 0]
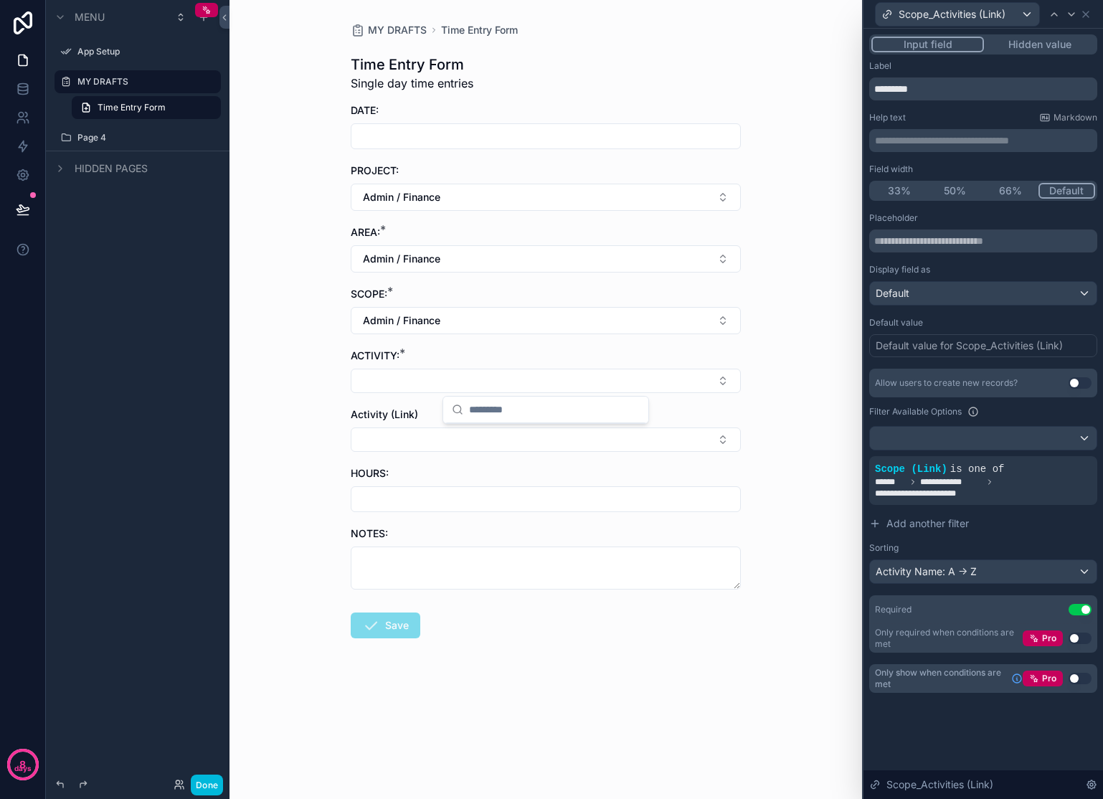
click at [833, 341] on div "MY DRAFTS Time Entry Form Time Entry Form Single day time entries DATE: PROJECT…" at bounding box center [545, 399] width 632 height 799
